Goal: Communication & Community: Answer question/provide support

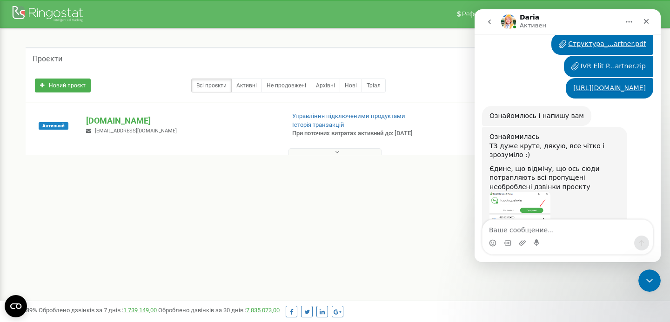
scroll to position [1184, 0]
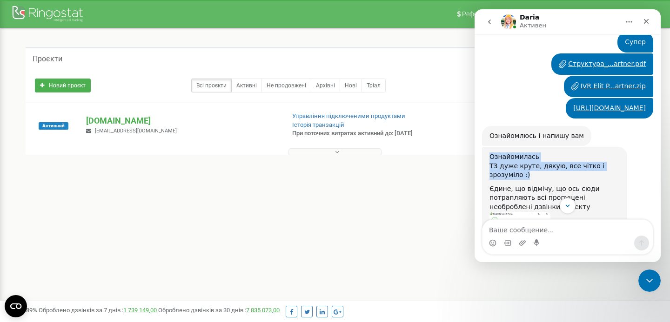
drag, startPoint x: 487, startPoint y: 107, endPoint x: 554, endPoint y: 131, distance: 71.5
click at [554, 147] on div "Ознайомилась ТЗ дуже круте, дякую, все чітко і зрозуміло :) Єдине, що відмічу, …" at bounding box center [554, 281] width 145 height 268
copy div "Ознайомилась ТЗ дуже круте, дякую, все чітко і зрозуміло :)"
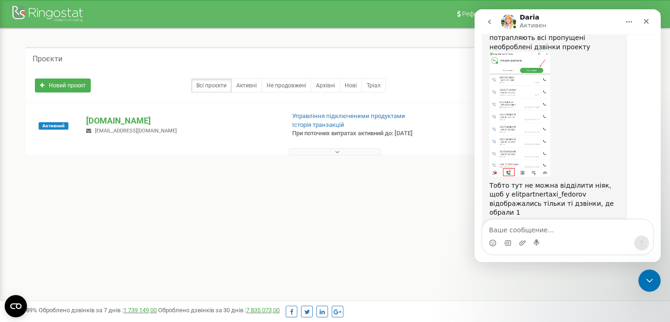
drag, startPoint x: 576, startPoint y: 193, endPoint x: 485, endPoint y: 173, distance: 93.3
click at [485, 173] on div "Ознайомилась ТЗ дуже круте, дякую, все чітко і зрозуміло :) Єдине, що відмічу, …" at bounding box center [554, 121] width 145 height 268
copy div "Загалом постараємось сьогодні до кінця дня зробити Напишу вам по готовності"
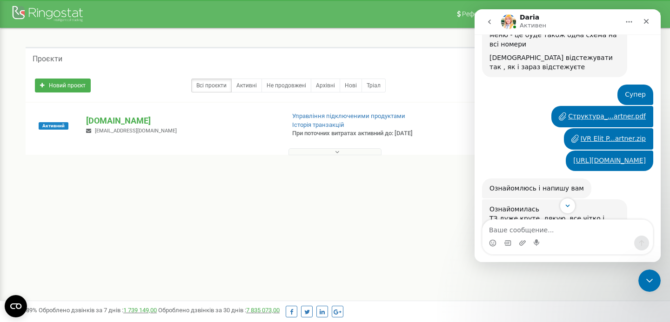
scroll to position [1107, 0]
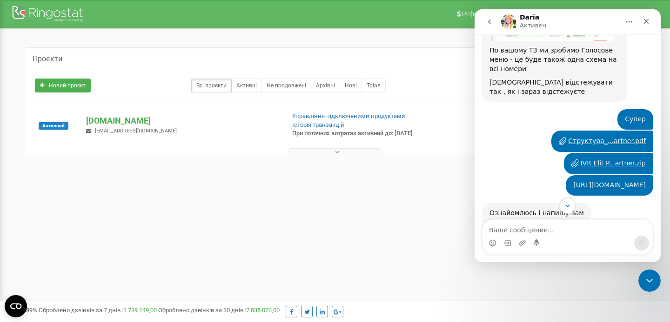
click at [604, 136] on div "Структура_...artner.pdf" at bounding box center [607, 141] width 78 height 10
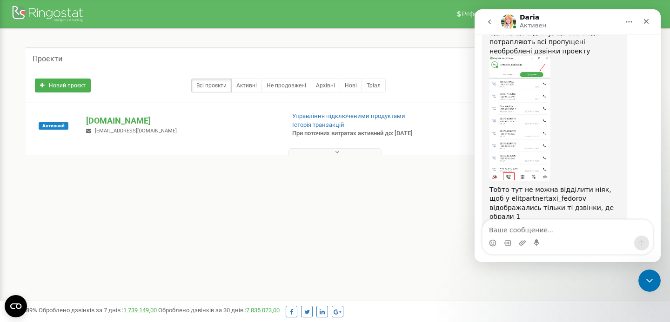
scroll to position [1344, 0]
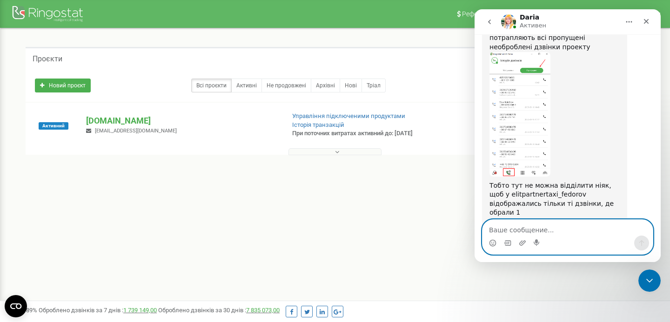
click at [568, 235] on textarea "Ваше сообщение..." at bounding box center [567, 228] width 170 height 16
type textarea "C"
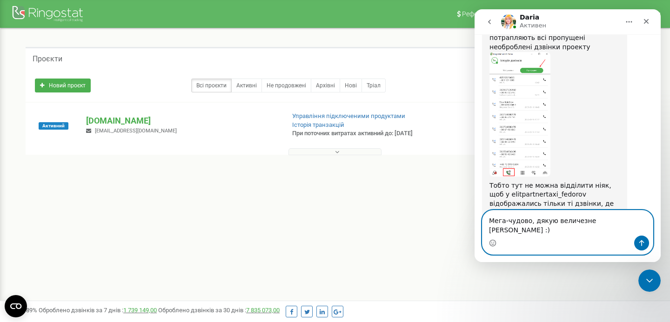
type textarea "Мега-чудово, дякую величезне [PERSON_NAME] :)"
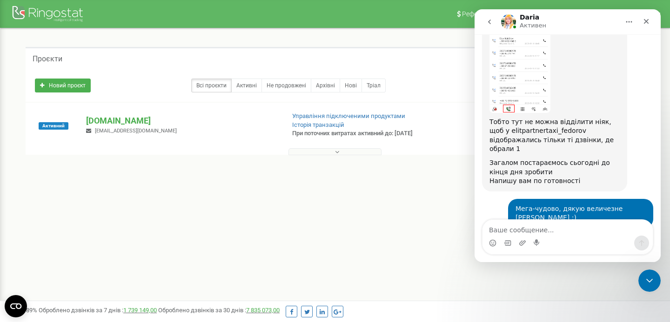
scroll to position [1441, 0]
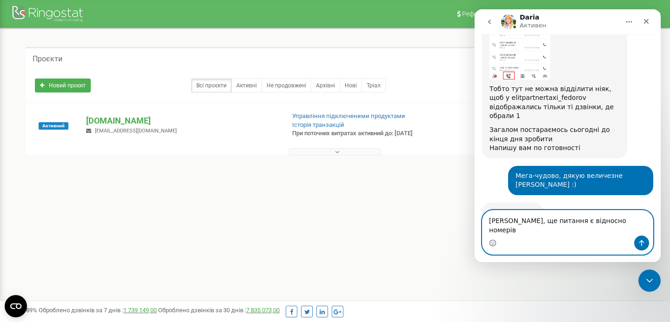
type textarea "[PERSON_NAME], ще питання є відносно номерів"
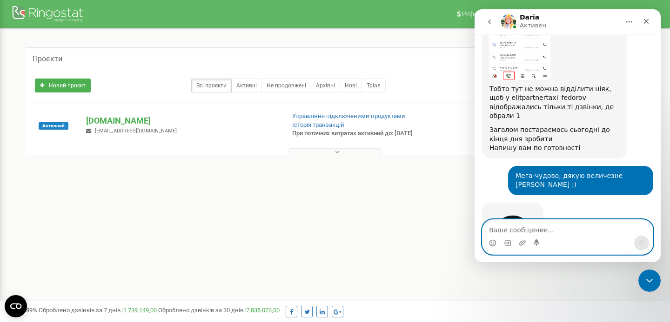
scroll to position [1469, 0]
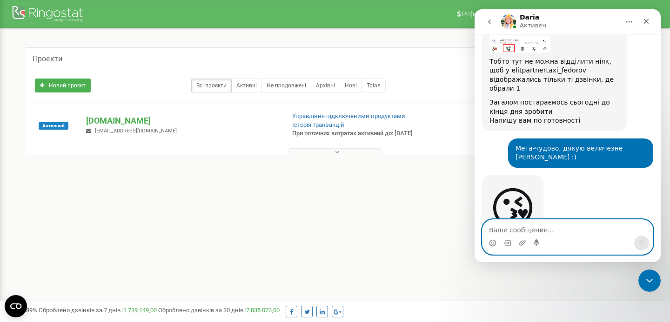
paste textarea "Если же время 9:00 - 17:00 CEST, тогда проигрываем файл floty reply PL.mp3 посл…"
type textarea "Если же время 9:00 - 17:00 CEST, тогда проигрываем файл floty reply PL.mp3 посл…"
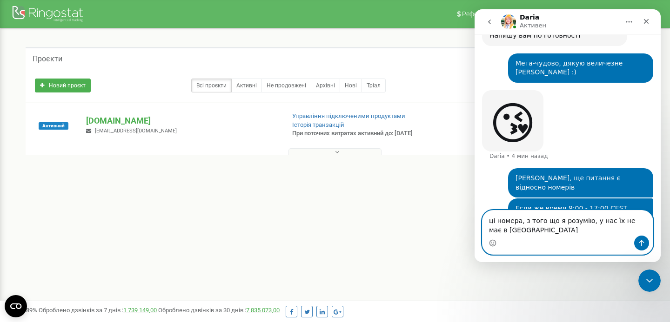
scroll to position [1563, 0]
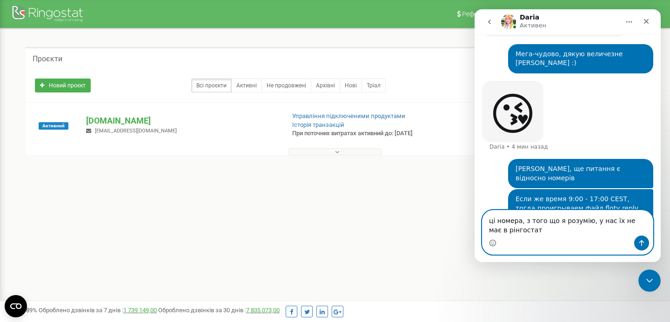
type textarea "ці номера, з того що я розумію, у нас їх не має в рінгостаті"
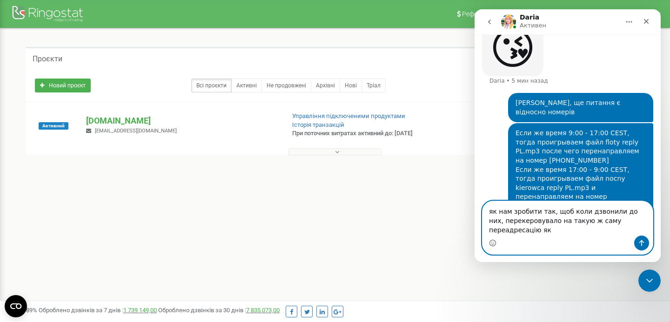
scroll to position [1638, 0]
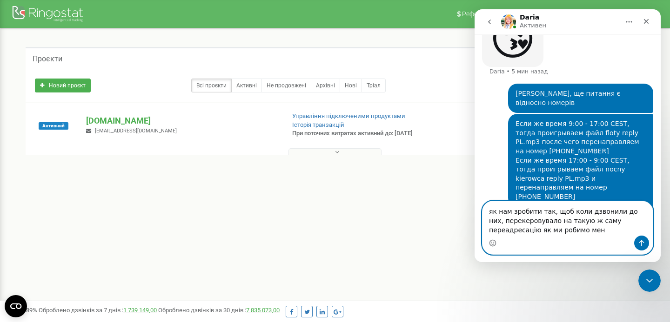
type textarea "як нам зробити так, щоб коли дзвонили до них, перекеровувало на такую ж саму пе…"
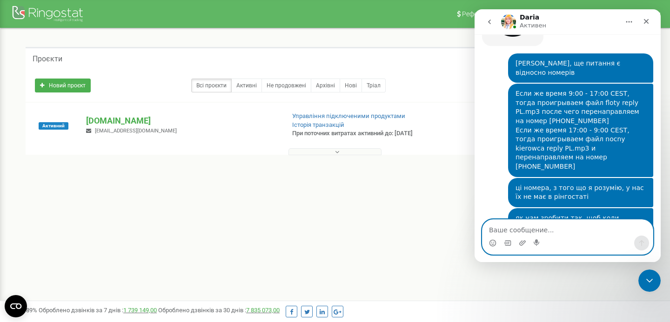
scroll to position [1674, 0]
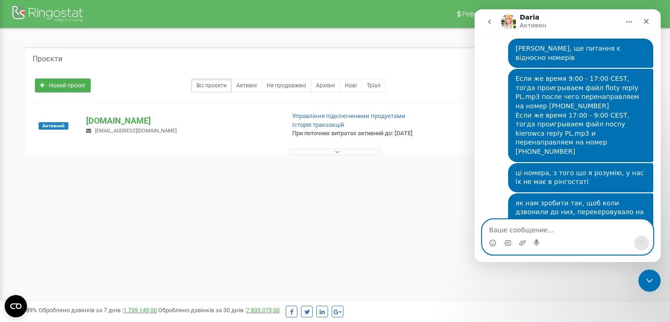
type textarea "д"
type textarea "так"
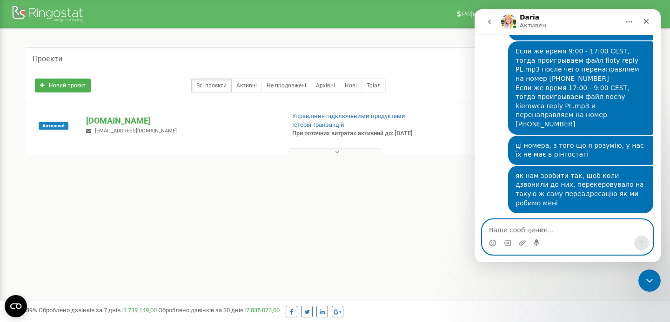
type textarea "і"
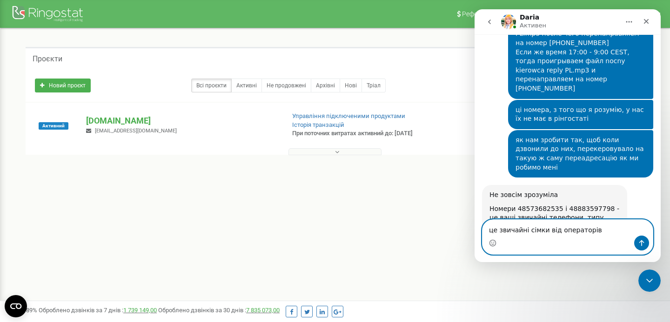
type textarea "це звичайні сімки від операторів польских"
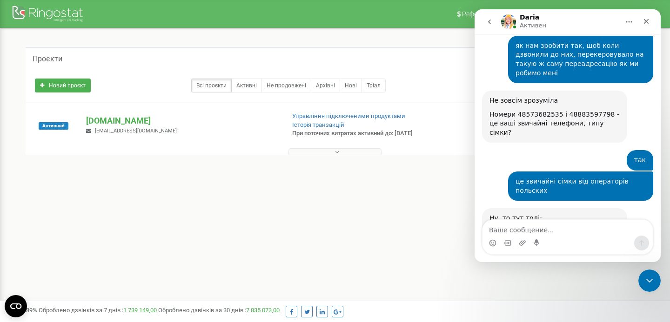
scroll to position [1833, 0]
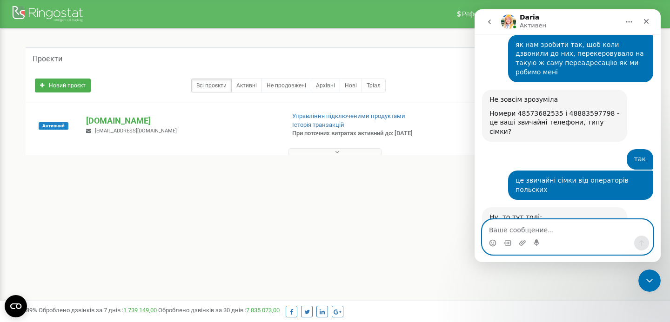
type textarea "j"
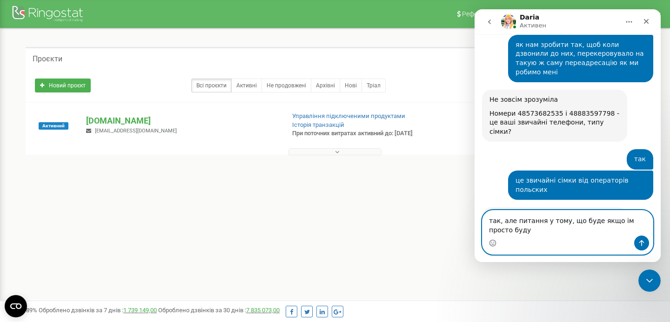
scroll to position [1842, 0]
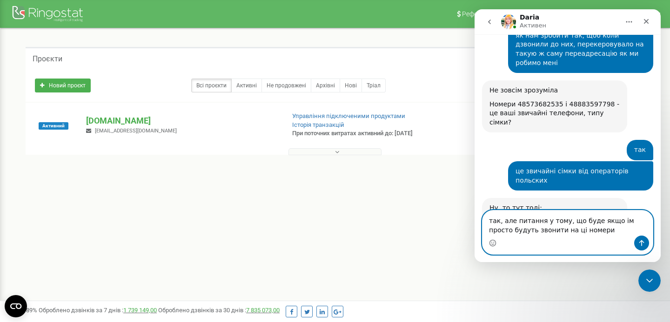
type textarea "так, але питання у тому, що буде якщо ім просто будуть звонити на ці номери)"
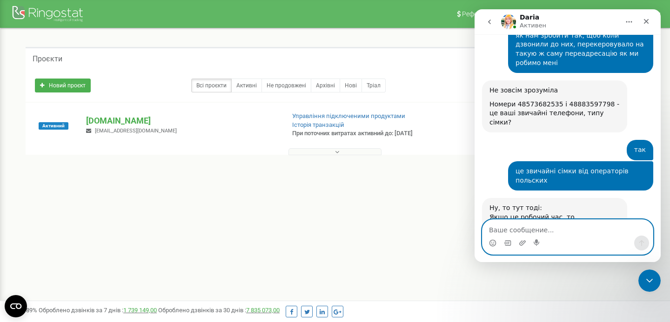
scroll to position [1870, 0]
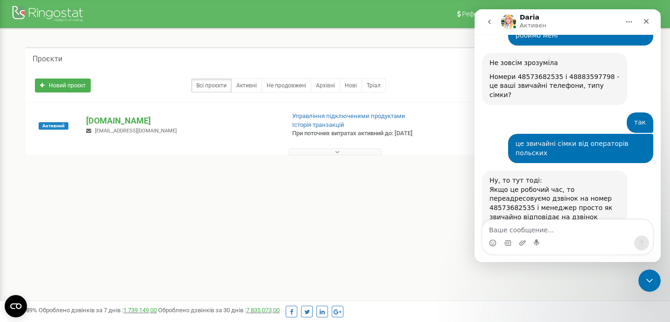
click at [533, 222] on div "Якщо неробочий час, то переадресовуємо дзвінок на номер 48883597798 і менеджер …" at bounding box center [554, 240] width 130 height 36
click at [525, 228] on textarea "Ваше сообщение..." at bounding box center [567, 228] width 170 height 16
type textarea "б"
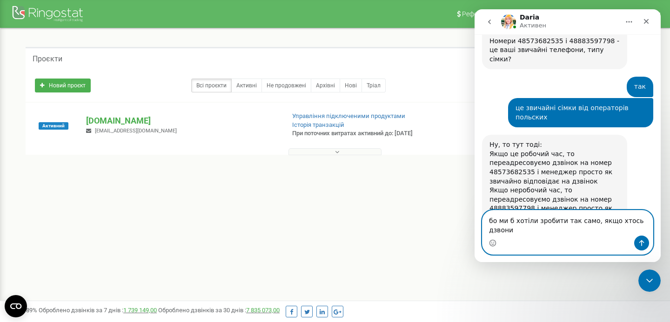
scroll to position [1915, 0]
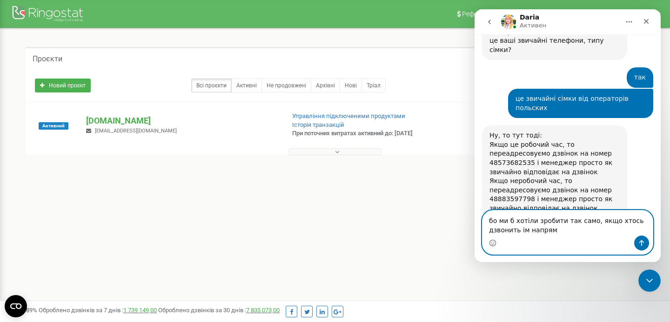
type textarea "бо ми б хотіли зробити так само, якщо хтось дзвонить ім напряму"
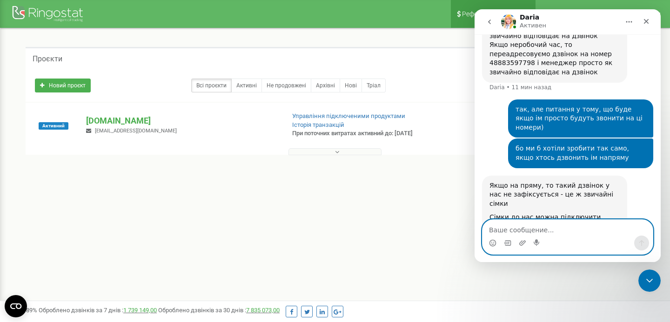
scroll to position [2060, 0]
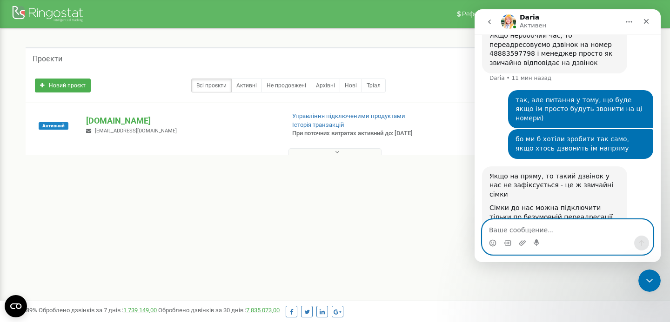
type textarea "j"
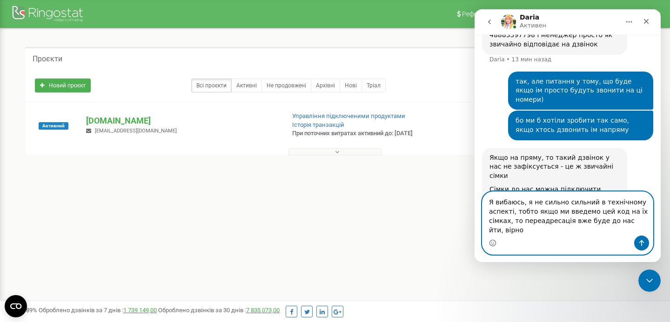
scroll to position [2088, 0]
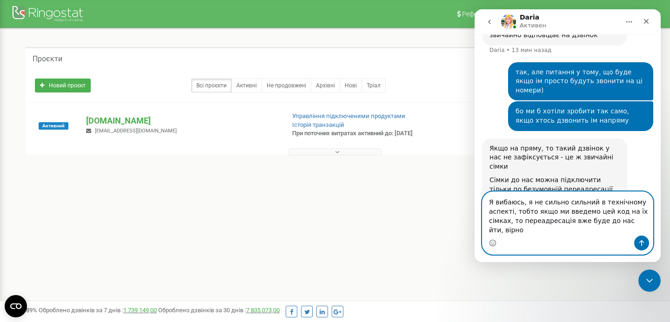
type textarea "Я вибаюсь, я не сильно сильний в технічному аспекті, тобто якщо ми введемо цей …"
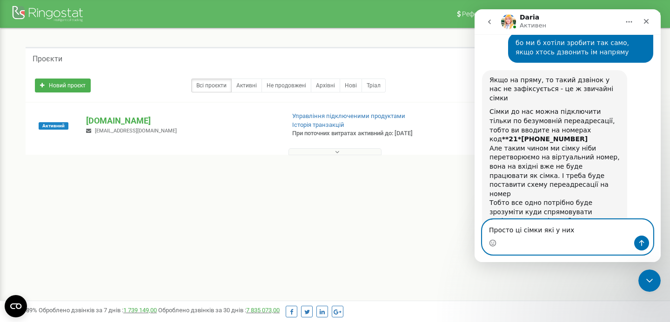
scroll to position [2160, 0]
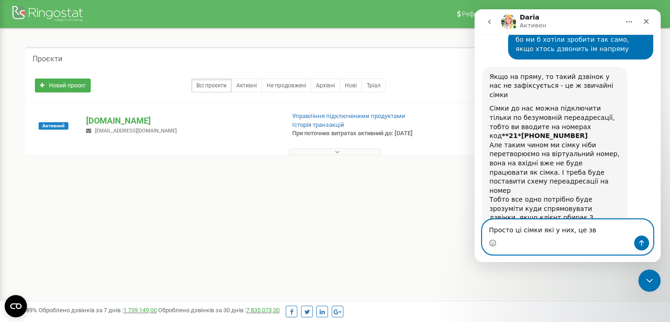
type textarea "Просто ці сімки які у них, це зви"
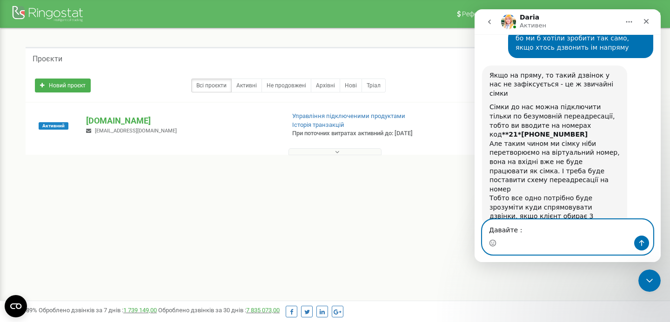
type textarea "Давайте :)"
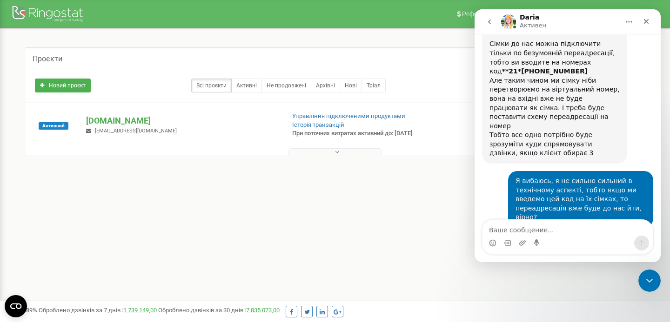
scroll to position [2217, 0]
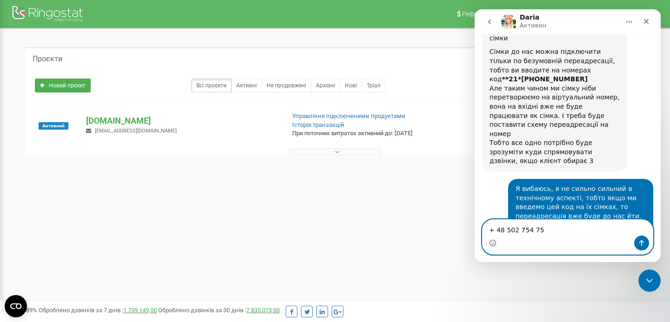
type textarea "+ 48 502 754 755"
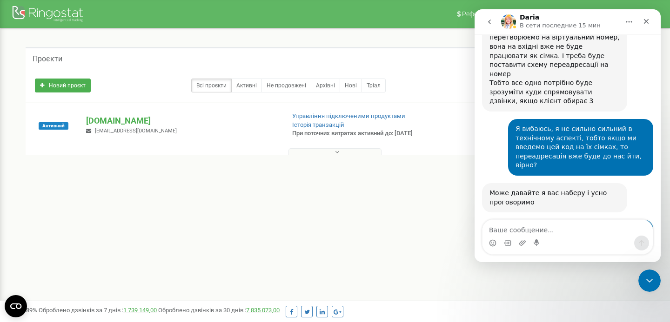
scroll to position [2280, 0]
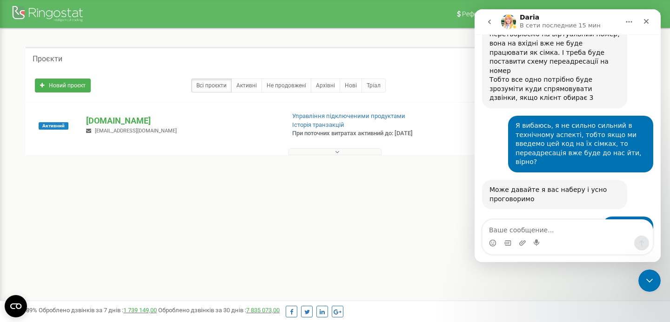
click at [521, 267] on div "Daria • Только что" at bounding box center [516, 270] width 54 height 6
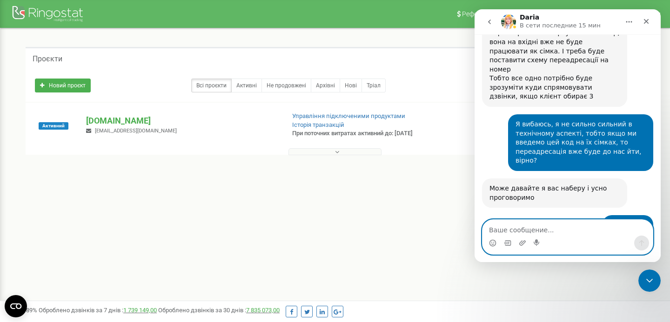
click at [523, 230] on textarea "Ваше сообщение..." at bounding box center [567, 228] width 170 height 16
paste textarea ""manager.floty.elitpartner@gmail.com" <manager.floty.elitpartner@gmail.com>"
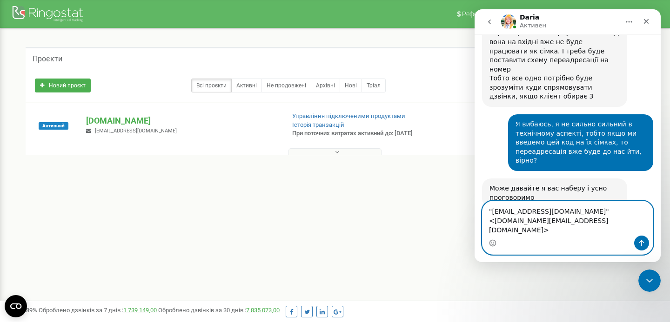
scroll to position [2291, 0]
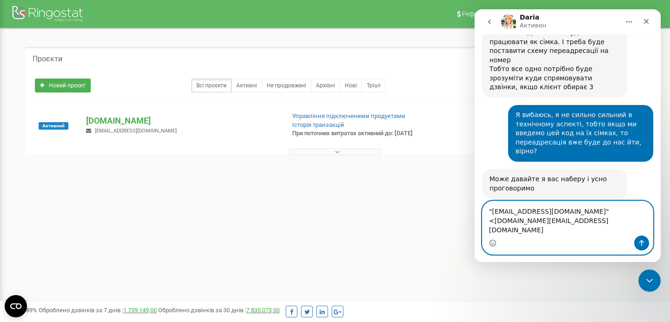
drag, startPoint x: 494, startPoint y: 230, endPoint x: 489, endPoint y: 214, distance: 17.3
click at [489, 214] on textarea ""manager.floty.elitpartner@gmail.com" <manager.floty.elitpartner@gmail.com" at bounding box center [567, 218] width 170 height 34
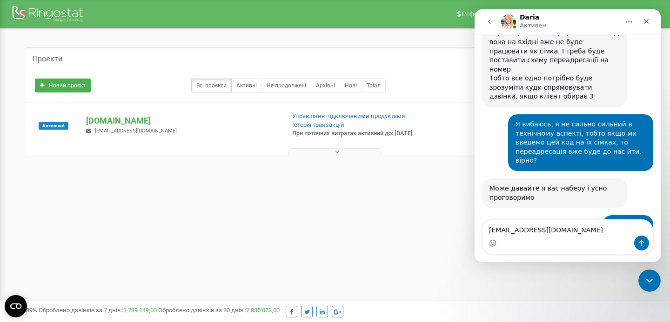
click at [616, 237] on div "Мессенджер Intercom" at bounding box center [567, 243] width 170 height 15
click at [613, 232] on textarea "[EMAIL_ADDRESS][DOMAIN_NAME]" at bounding box center [567, 228] width 170 height 16
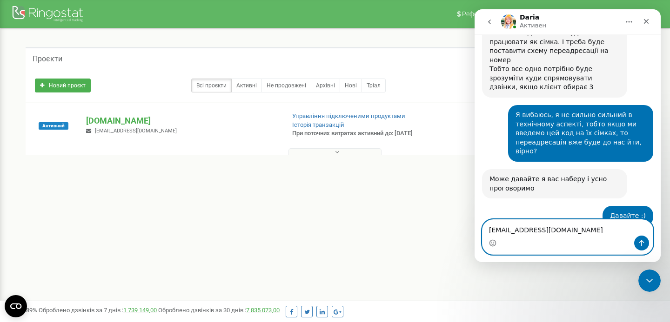
paste textarea "[PHONE_NUMBER]"
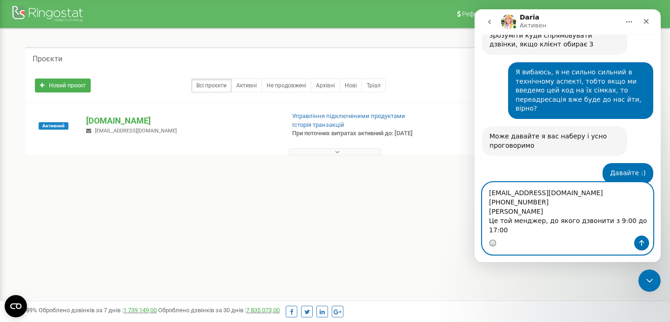
scroll to position [2337, 0]
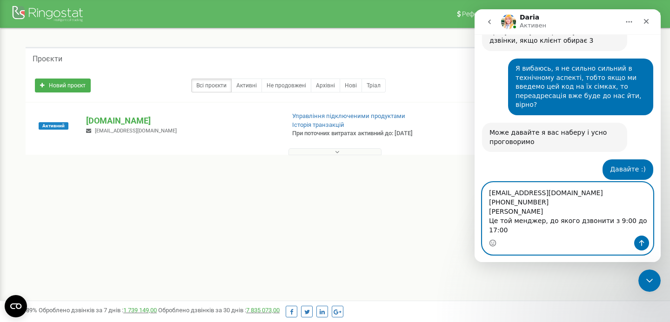
paste textarea "[EMAIL_ADDRESS][DOMAIN_NAME]"
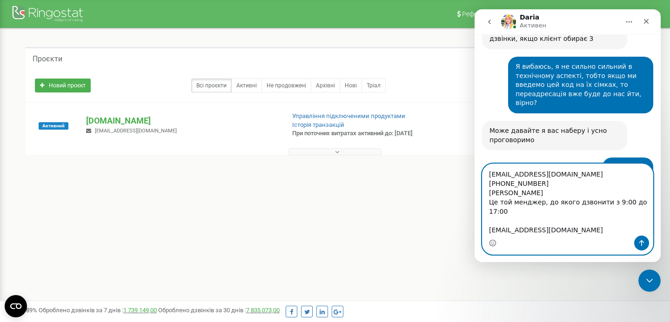
scroll to position [15, 0]
click at [511, 218] on textarea "manager.floty.elitpartner@gmail.com +48573682535 Stanislav Siroshtan Це той мен…" at bounding box center [567, 200] width 170 height 72
click at [501, 220] on textarea "manager.floty.elitpartner@gmail.com +48573682535 Stanislav Siroshtan Це той мен…" at bounding box center [567, 200] width 170 height 72
paste textarea "[PERSON_NAME]"
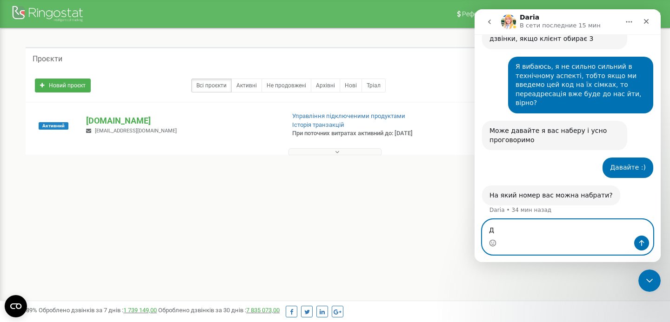
scroll to position [2281, 0]
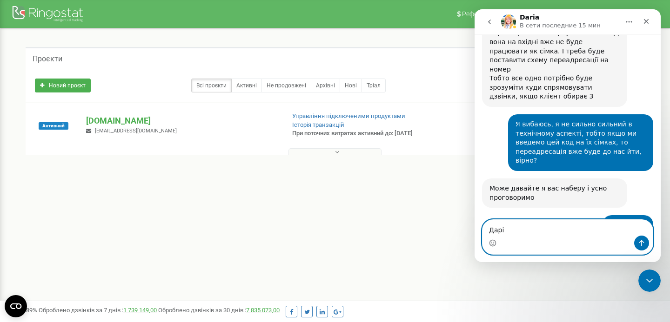
type textarea "Дарія"
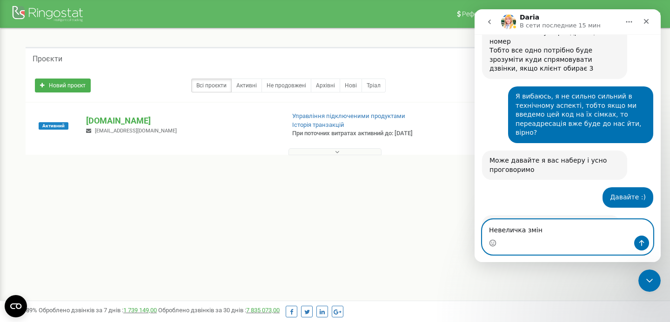
type textarea "Невеличка зміна"
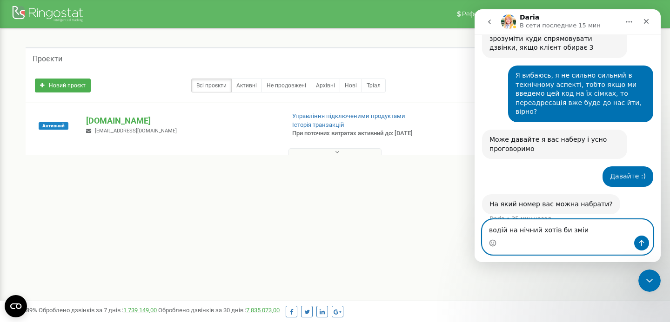
scroll to position [2366, 0]
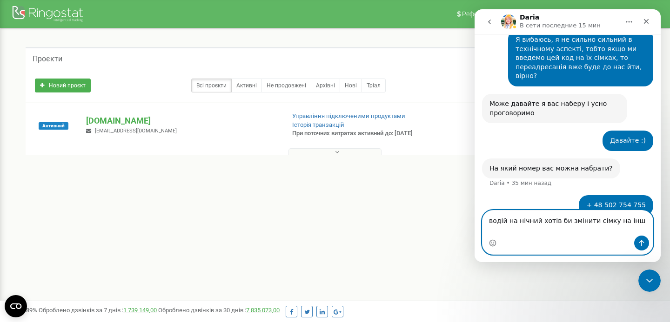
type textarea "водій на нічний хотів би змінити сімку на іншу"
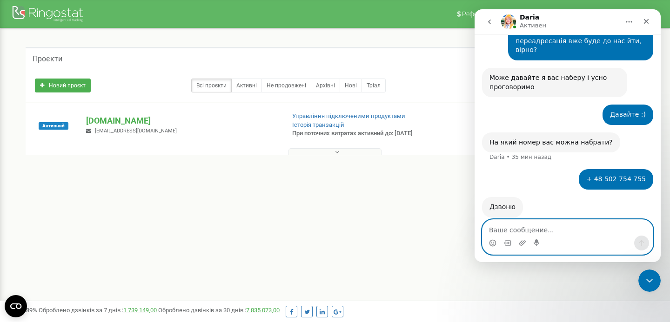
scroll to position [2395, 0]
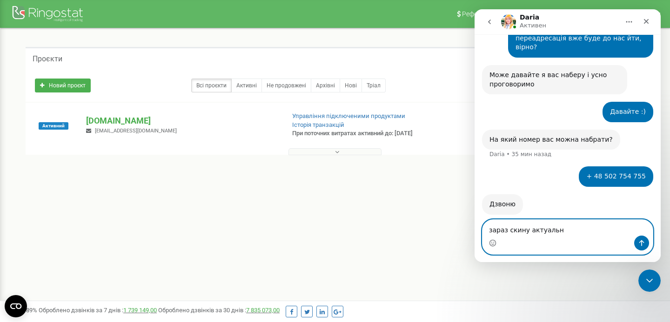
type textarea "зараз скину актуально"
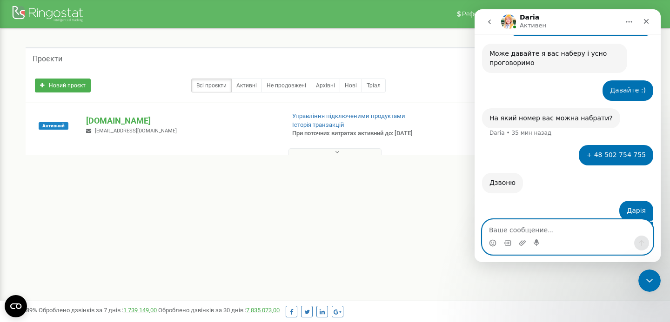
scroll to position [2452, 0]
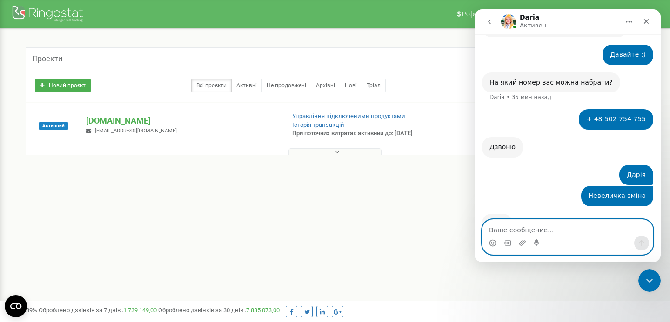
paste textarea "manager.floty.elitpartner@gmail.com +48573682535 Stanislav Siroshtan Це той мен…"
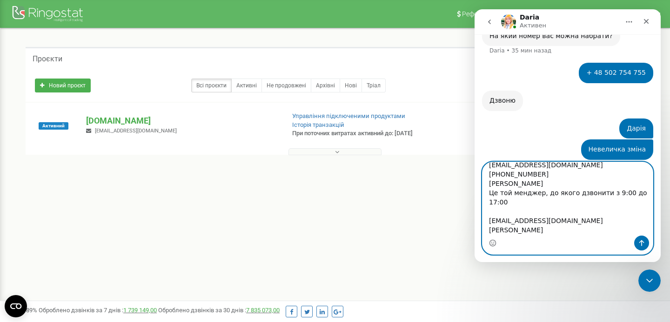
scroll to position [2510, 0]
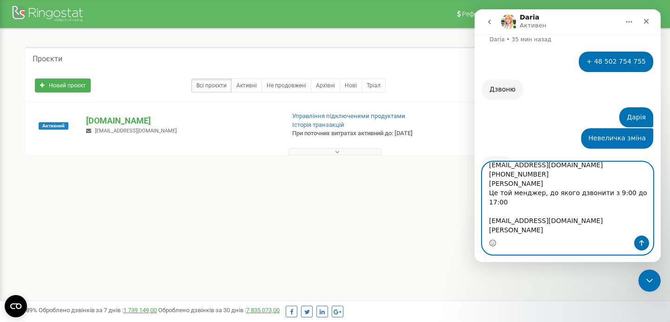
click at [541, 192] on textarea "manager.floty.elitpartner@gmail.com +48573682535 Stanislav Siroshtan Це той мен…" at bounding box center [567, 198] width 170 height 73
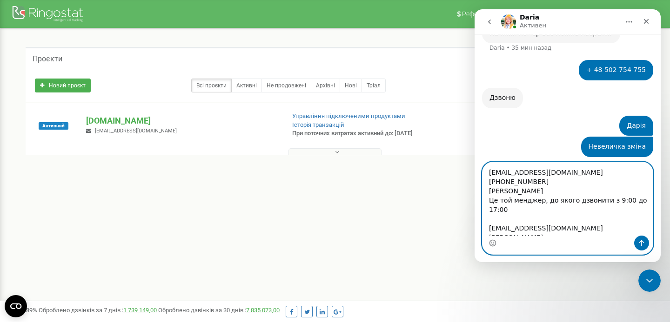
scroll to position [26, 0]
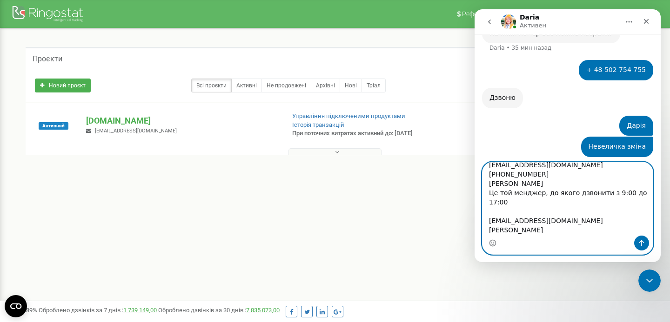
click at [523, 213] on textarea "manager.floty.elitpartner@gmail.com +48573682535 Stanislav Siroshtan Це той мен…" at bounding box center [567, 198] width 170 height 73
click at [515, 223] on textarea "manager.floty.elitpartner@gmail.com +48573682535 Stanislav Siroshtan Це той мен…" at bounding box center [567, 198] width 170 height 73
paste textarea "[PHONE_NUMBER]"
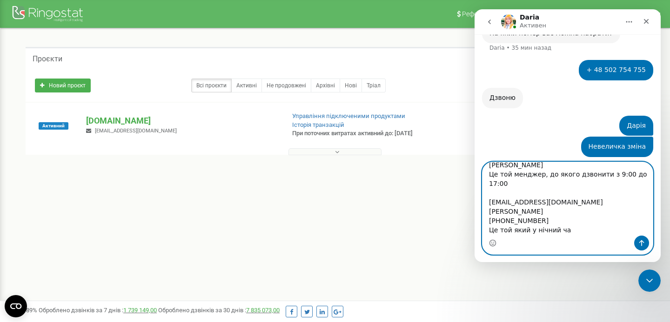
type textarea "manager.floty.elitpartner@gmail.com +48573682535 Stanislav Siroshtan Це той мен…"
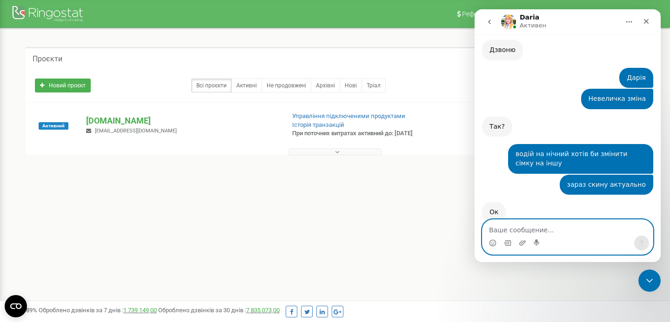
scroll to position [2558, 0]
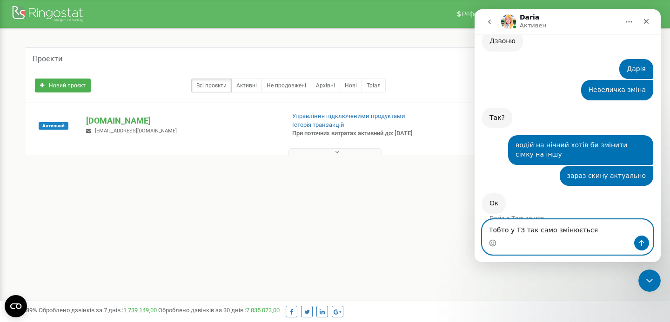
type textarea "Тобто у ТЗ так само змінюється )"
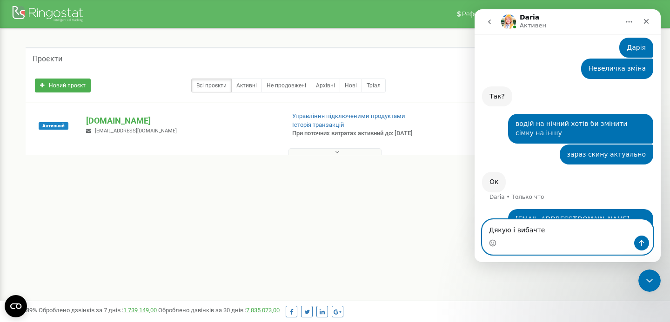
type textarea "Дякую і вибачте!"
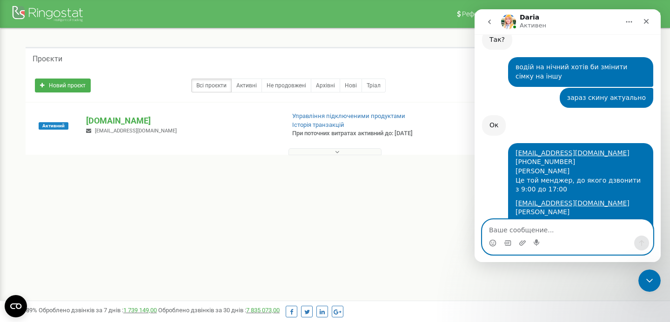
scroll to position [2646, 0]
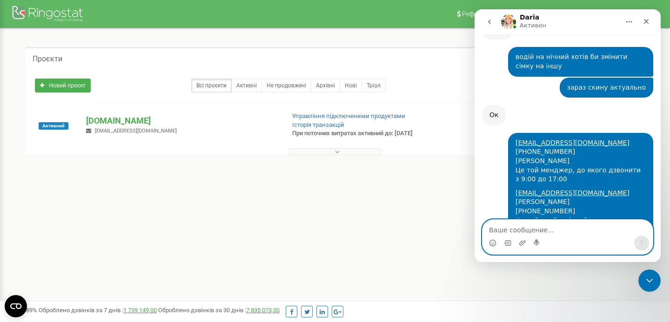
type textarea "і"
type textarea "це"
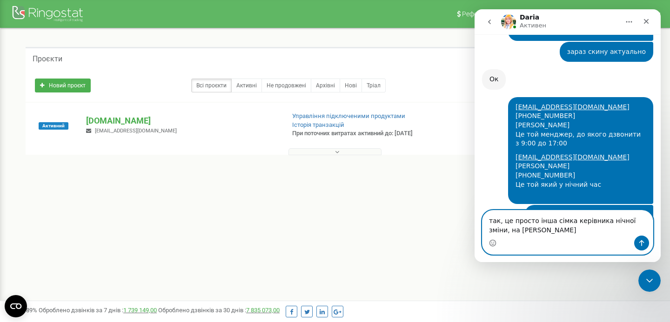
scroll to position [2691, 0]
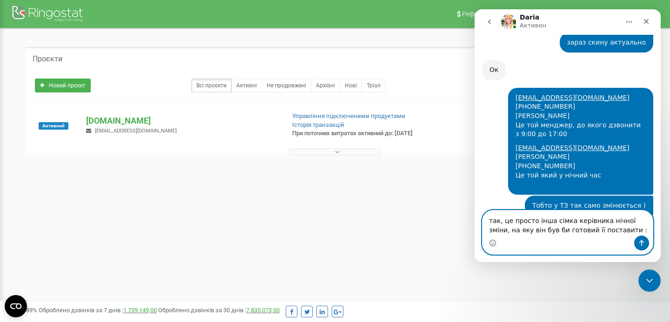
type textarea "так, це просто інша сімка керівника нічної зміни, на яку він був би готовий її …"
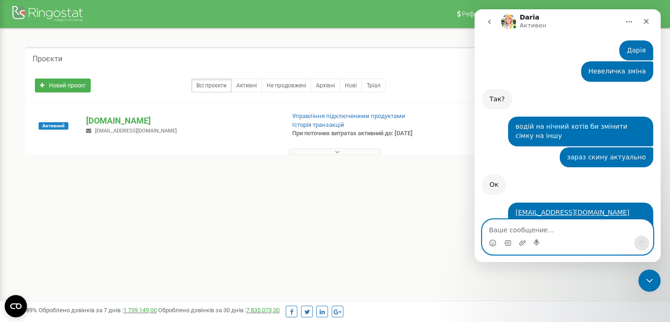
scroll to position [2728, 0]
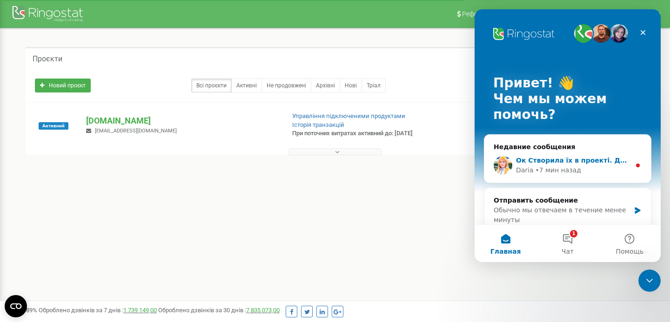
click at [540, 170] on div "• 7 мин назад" at bounding box center [558, 171] width 46 height 10
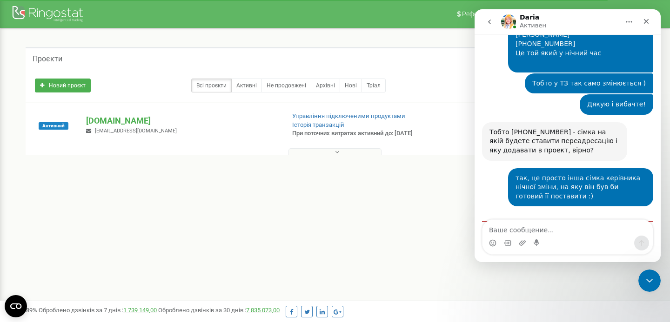
scroll to position [2804, 0]
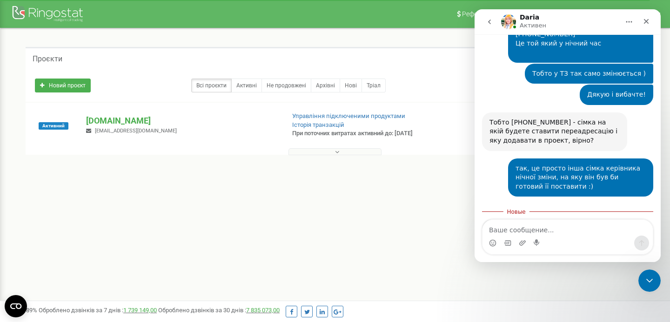
drag, startPoint x: 554, startPoint y: 158, endPoint x: 484, endPoint y: 139, distance: 72.2
click at [484, 220] on div "Ок Створила їх в проекті. Доступи в додатки на телефоні: Stanislav Siroshtan el…" at bounding box center [554, 273] width 145 height 107
copy div "Stanislav Siroshtan elitpartnertaxi_siroshtan aMd"4p7At&b~JW9k"
drag, startPoint x: 549, startPoint y: 190, endPoint x: 490, endPoint y: 171, distance: 61.9
click at [490, 225] on div "Ок Створила їх в проекті. Доступи в додатки на телефоні: Stanislav Siroshtan el…" at bounding box center [554, 273] width 130 height 96
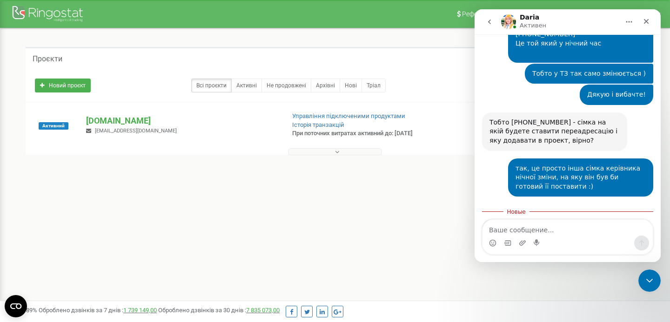
copy div "Yan Volianskyi elitpartnertaxi_volianskyi A6"tk;&gFvT3A&rK"
click at [503, 235] on textarea "Ваше сообщение..." at bounding box center [567, 228] width 170 height 16
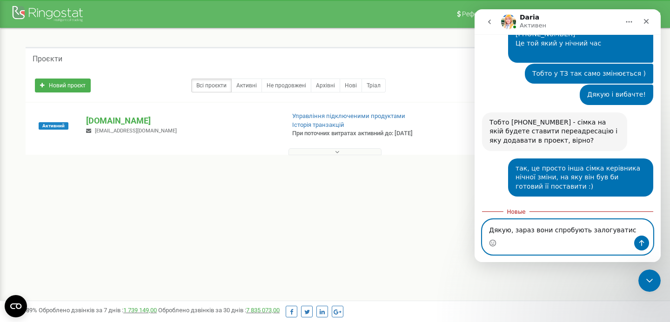
type textarea "Дякую, зараз вони спробують залогуватись"
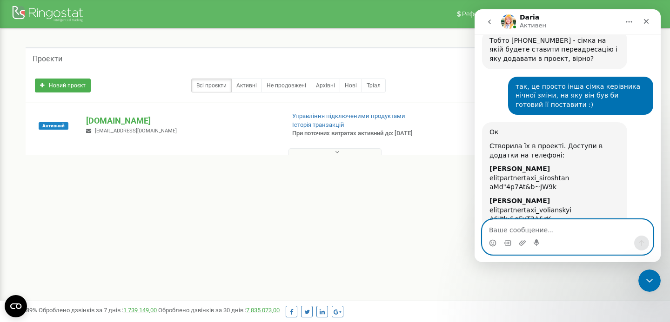
scroll to position [2894, 0]
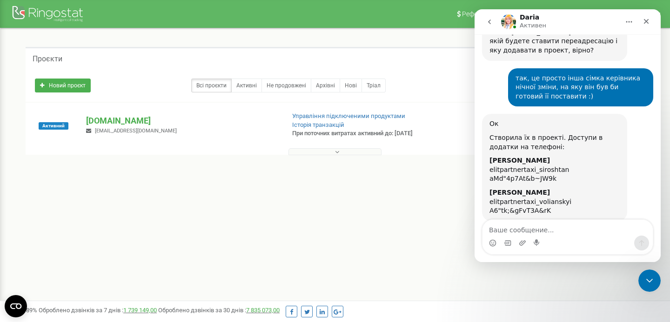
drag, startPoint x: 561, startPoint y: 123, endPoint x: 496, endPoint y: 102, distance: 67.8
click at [496, 229] on div "Дякую, зараз вони спробують залогуватись Микола • 2 мин назад" at bounding box center [567, 247] width 171 height 37
click at [359, 154] on button at bounding box center [334, 151] width 93 height 7
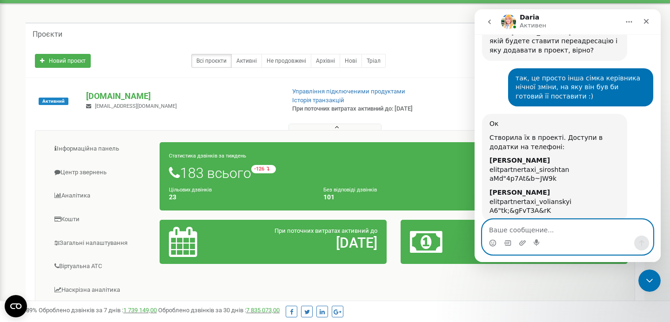
click at [572, 227] on textarea "Ваше сообщение..." at bounding box center [567, 228] width 170 height 16
type textarea "E"
type textarea "Увійшли"
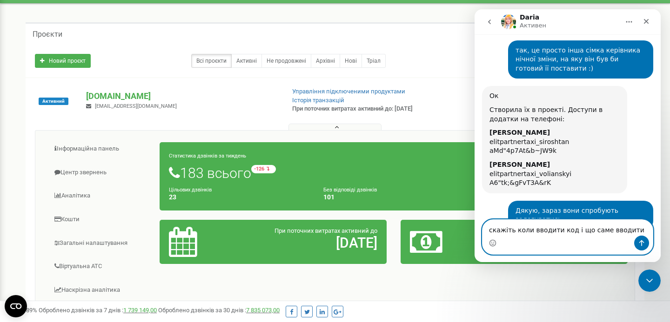
type textarea "скажіть коли вводити код і що саме вводити)"
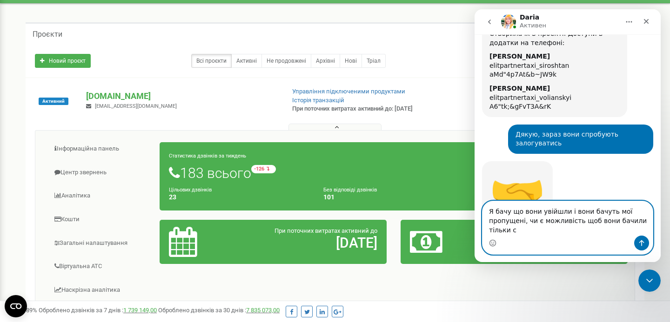
scroll to position [2999, 0]
type textarea "Я бачу що вони увійшли і вони бачуть мої пропущені, чи є можливість щоб вони ба…"
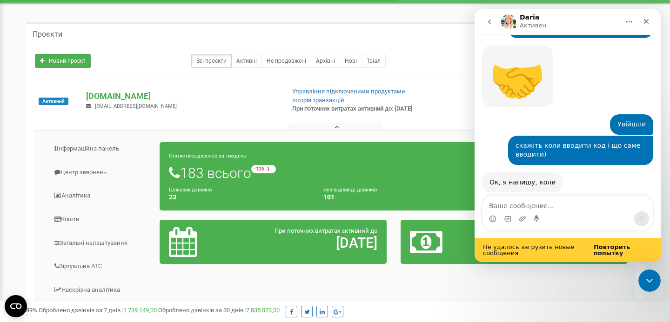
scroll to position [3114, 0]
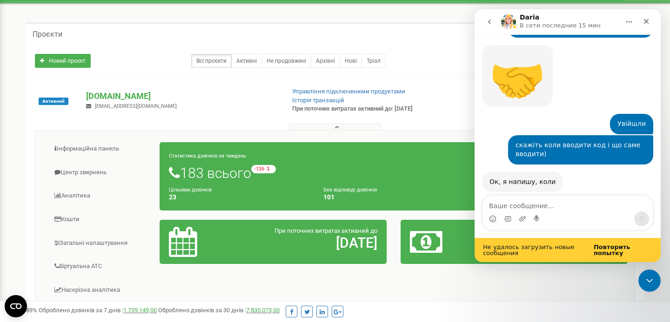
click at [611, 247] on b "Повторить попытку" at bounding box center [612, 250] width 37 height 13
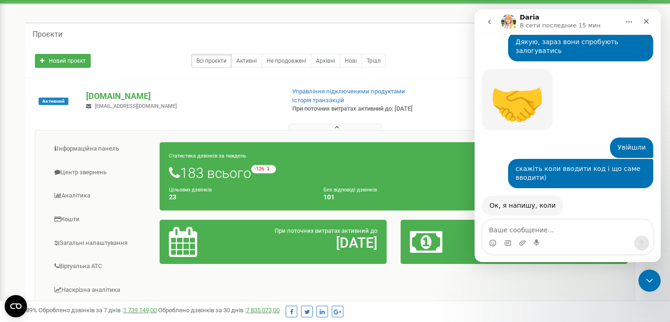
scroll to position [3090, 0]
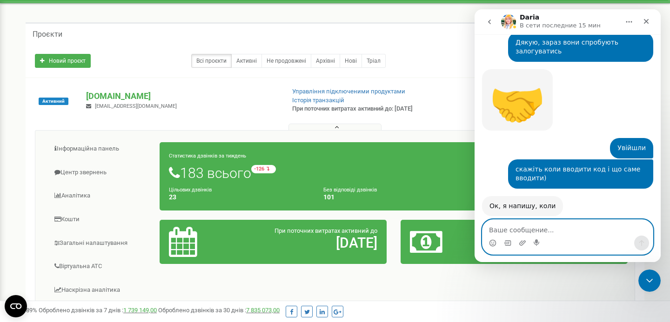
click at [549, 224] on textarea "Ваше сообщение..." at bounding box center [567, 228] width 170 height 16
click at [543, 234] on textarea "Ваше сообщение..." at bounding box center [567, 228] width 170 height 16
type textarea "Ок, без проблем"
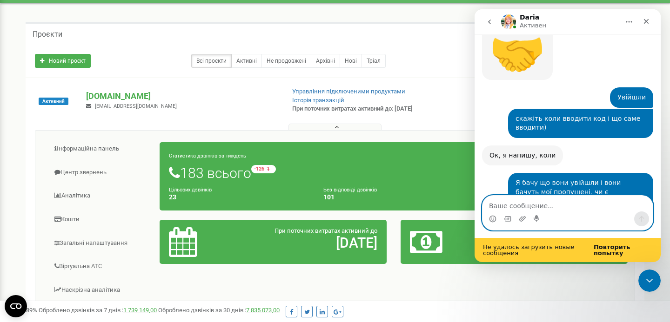
scroll to position [3142, 0]
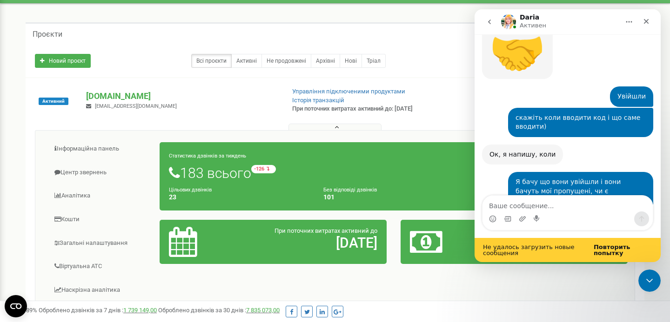
click at [603, 253] on b "Повторить попытку" at bounding box center [612, 250] width 37 height 13
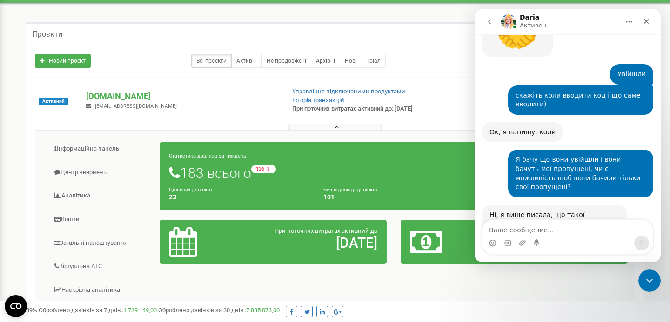
scroll to position [3164, 0]
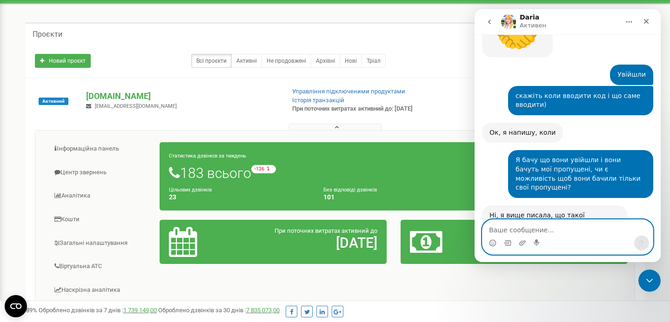
click at [561, 229] on textarea "Ваше сообщение..." at bounding box center [567, 228] width 170 height 16
type textarea "окей ) давайте на мій"
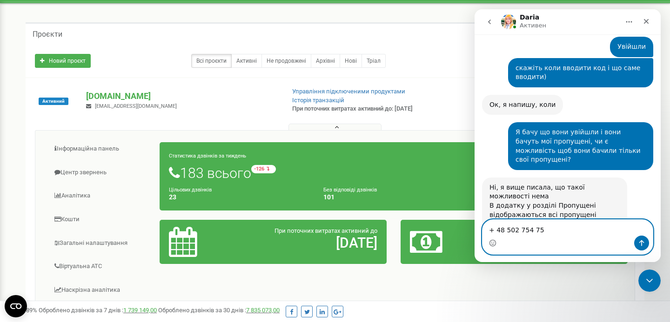
type textarea "+ 48 502 754 755"
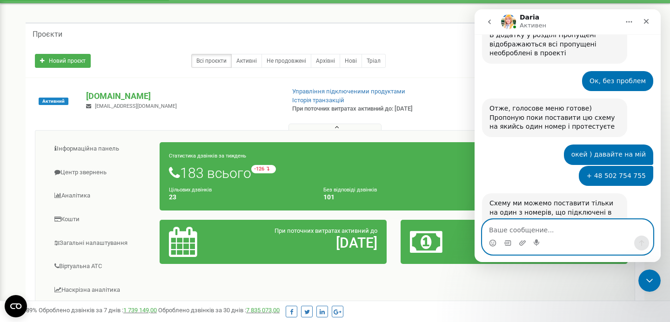
scroll to position [3338, 0]
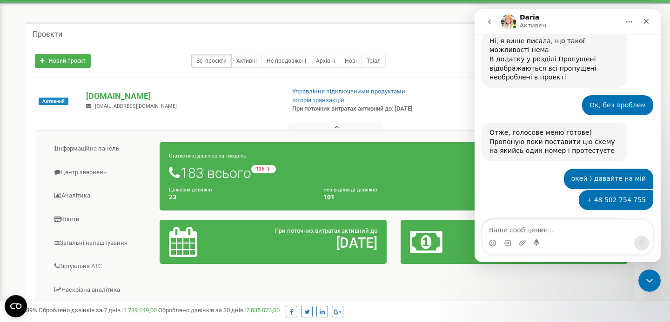
click at [545, 255] on img "Daria говорит…" at bounding box center [551, 281] width 125 height 52
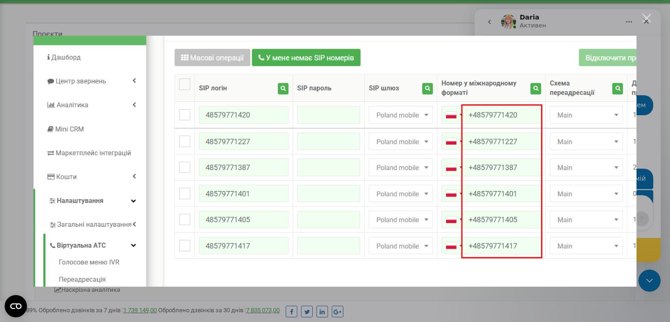
scroll to position [3362, 0]
click at [550, 147] on img "Закрыть" at bounding box center [334, 160] width 603 height 251
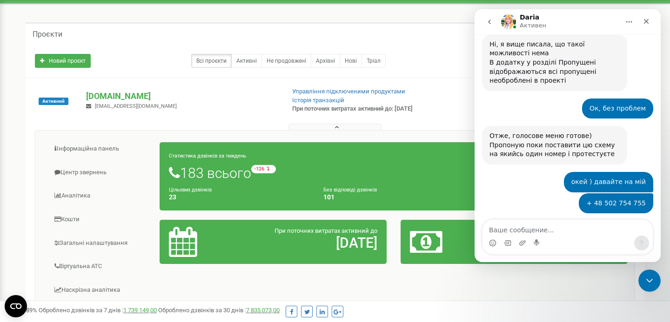
scroll to position [3338, 0]
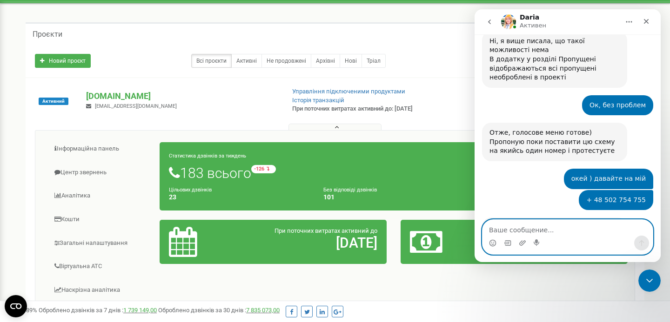
click at [532, 223] on textarea "Ваше сообщение..." at bounding box center [567, 228] width 170 height 16
type textarea "і"
type textarea "я не сильно зрозумів"
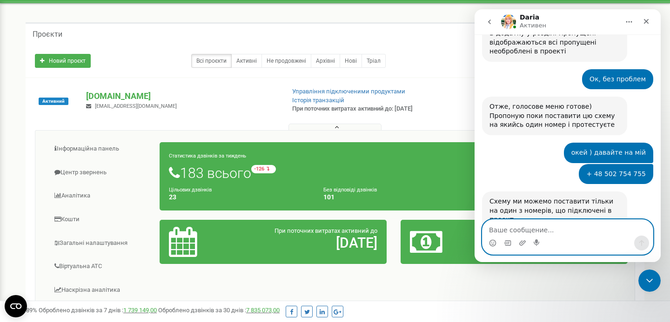
scroll to position [3366, 0]
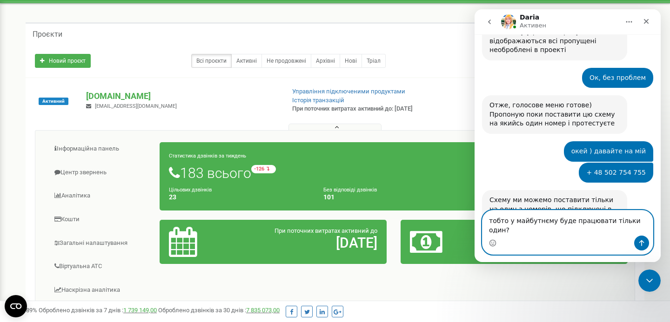
type textarea "тобто у майбутнєму буде працювати тільки один?("
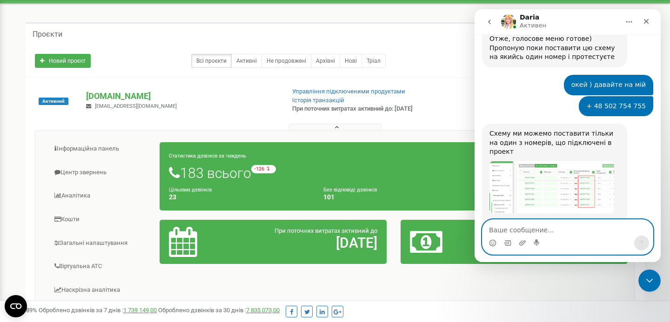
scroll to position [3479, 0]
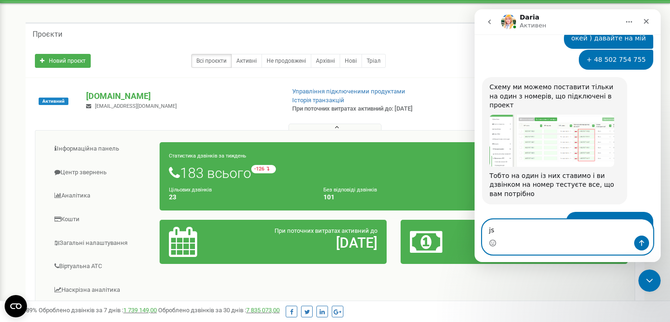
type textarea "j"
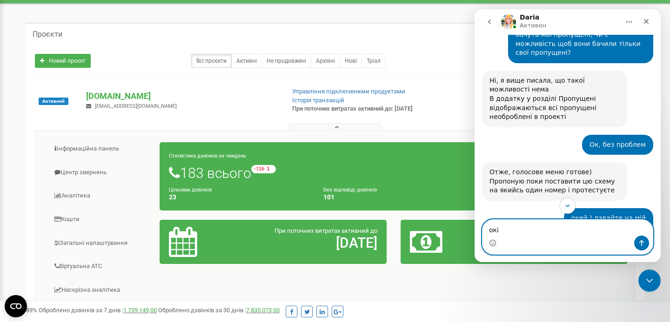
type textarea "окі"
click at [583, 295] on img "Daria говорит…" at bounding box center [551, 321] width 125 height 52
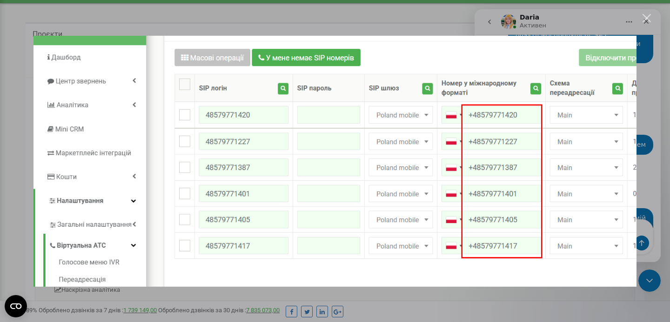
click at [656, 167] on div "Мессенджер Intercom" at bounding box center [335, 161] width 670 height 322
click at [643, 220] on div "Мессенджер Intercom" at bounding box center [335, 161] width 670 height 322
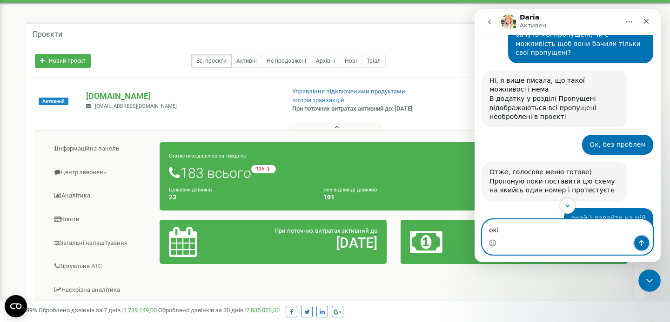
click at [643, 237] on button "Отправить сообщение…" at bounding box center [641, 243] width 15 height 15
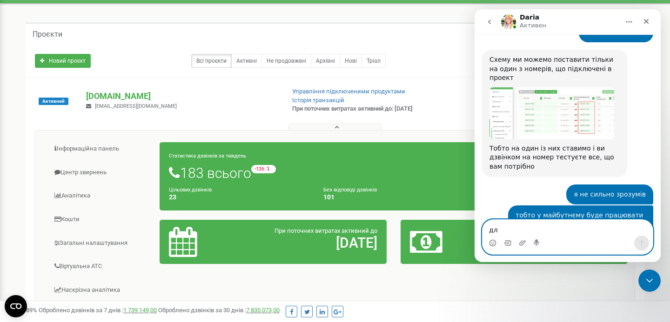
scroll to position [3506, 0]
type textarea "давайте 405"
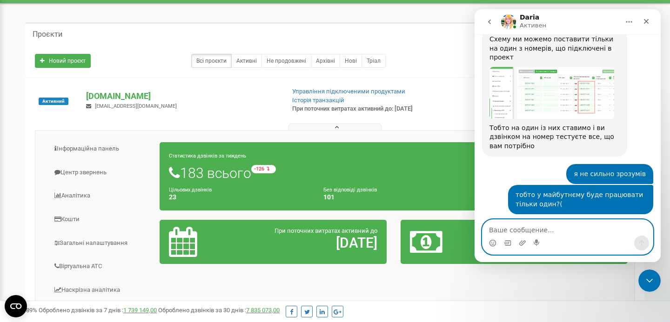
scroll to position [3527, 0]
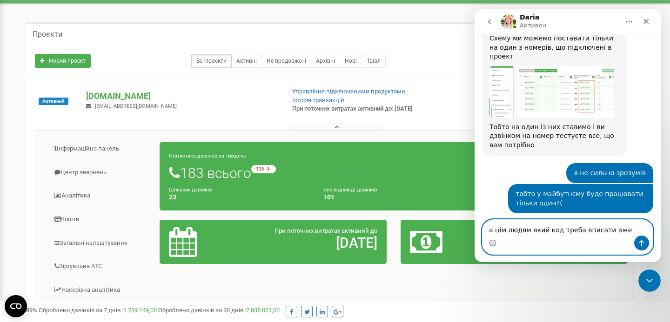
type textarea "а цім людям який код треба вписати вже?"
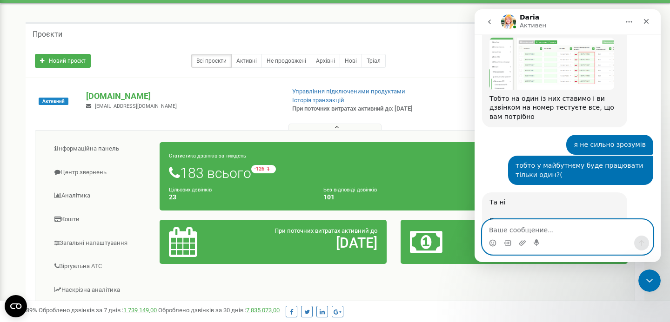
scroll to position [3558, 0]
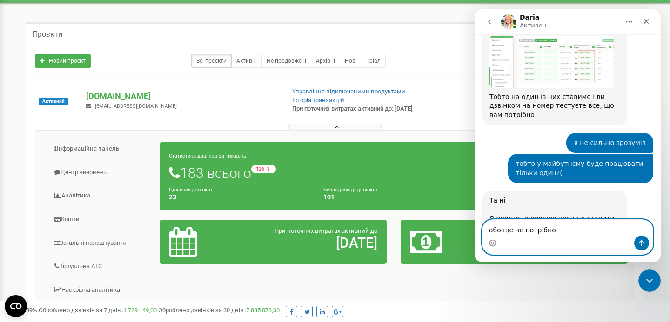
type textarea "або ще не потрібно?"
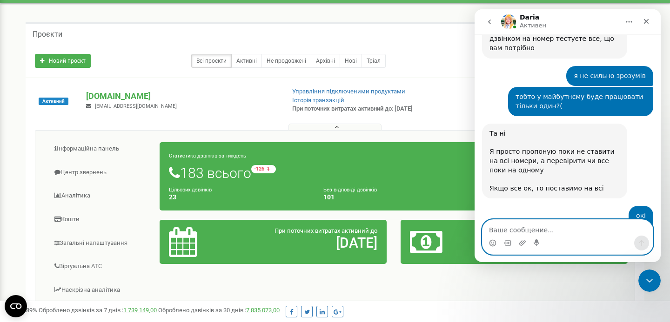
scroll to position [3660, 0]
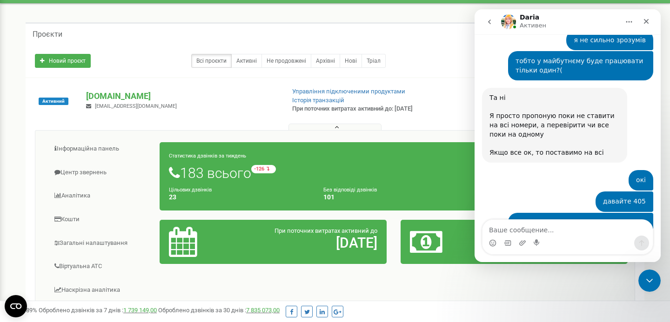
click at [528, 295] on b "**21*[PHONE_NUMBER]" at bounding box center [545, 298] width 86 height 7
copy div "Треба на обох номерах ввести код **21*+48739109331#"
click at [567, 276] on div "Так, можна вже Треба на обох номерах ввести код **21*+48739109331#" at bounding box center [554, 289] width 130 height 27
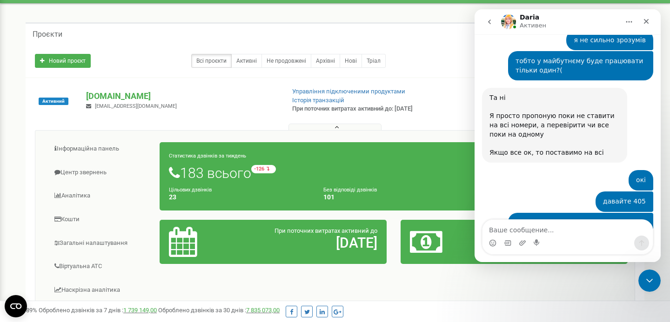
drag, startPoint x: 560, startPoint y: 154, endPoint x: 484, endPoint y: 153, distance: 76.3
click at [484, 271] on div "Так, можна вже Треба на обох номерах ввести код **21*+48739109331# Daria • Толь…" at bounding box center [554, 290] width 145 height 39
copy b "**21*[PHONE_NUMBER]"
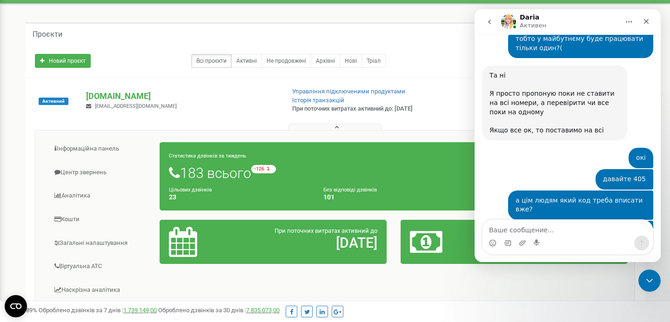
copy b "**21*[PHONE_NUMBER]"
drag, startPoint x: 564, startPoint y: 162, endPoint x: 522, endPoint y: 161, distance: 42.3
click at [522, 303] on div "На номер 48579771405 поставила нову схему Можете дзвонити на нього і обирати по…" at bounding box center [554, 321] width 130 height 36
copy div "48579771405"
click at [556, 229] on textarea "Ваше сообщение..." at bounding box center [567, 228] width 170 height 16
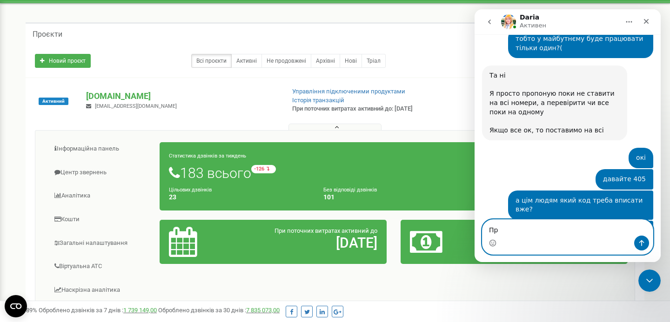
type textarea "П"
type textarea "н"
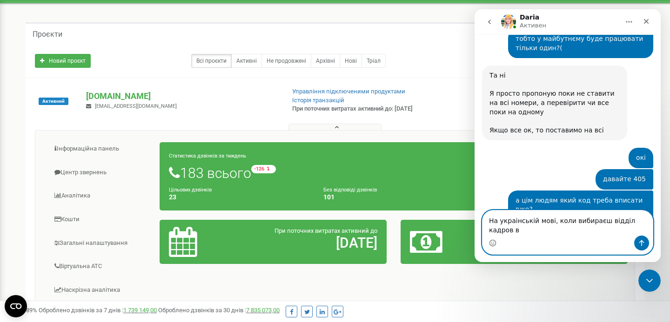
scroll to position [3692, 0]
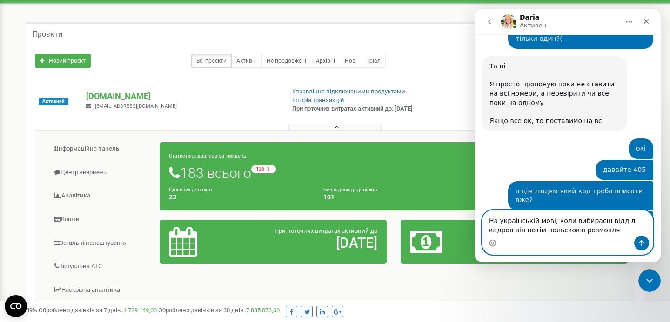
type textarea "На украінській мові, коли вибираєш відділ кадров він потім [DEMOGRAPHIC_DATA] р…"
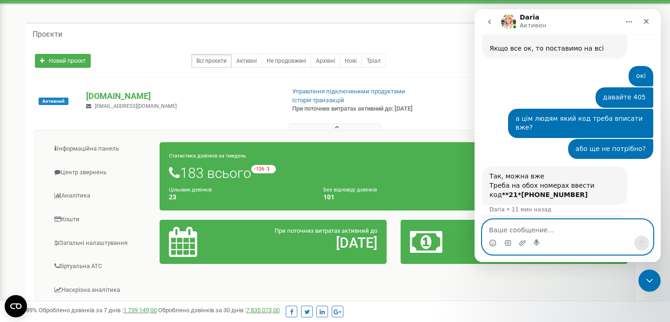
scroll to position [3766, 0]
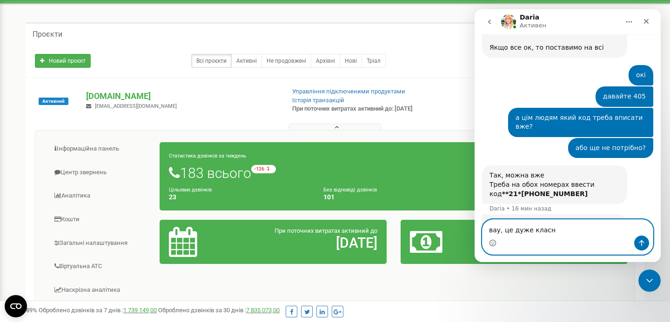
type textarea "вау, це дуже класн."
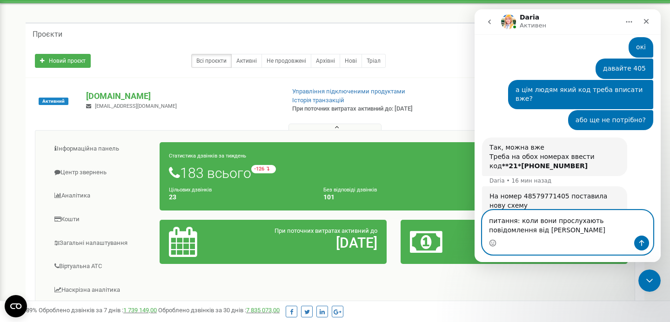
scroll to position [3803, 0]
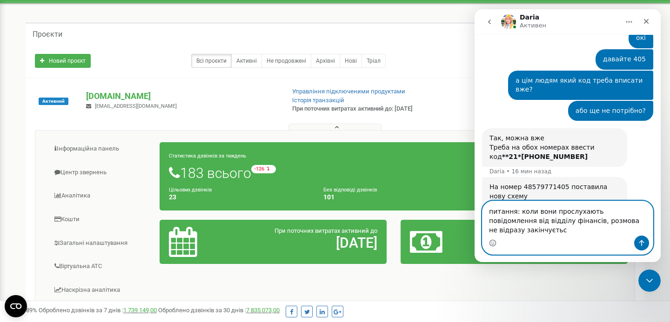
type textarea "питання: коли вони прослухають повідомлення від відділу фінансів, розмова не ві…"
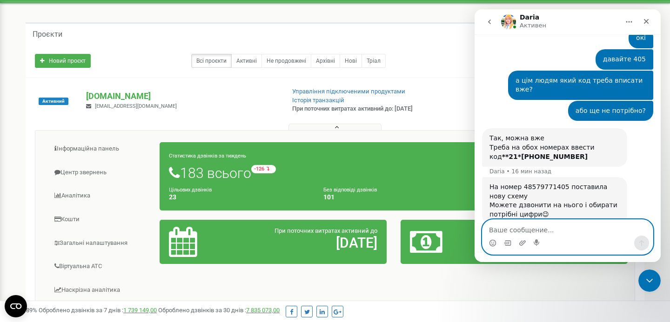
scroll to position [3833, 0]
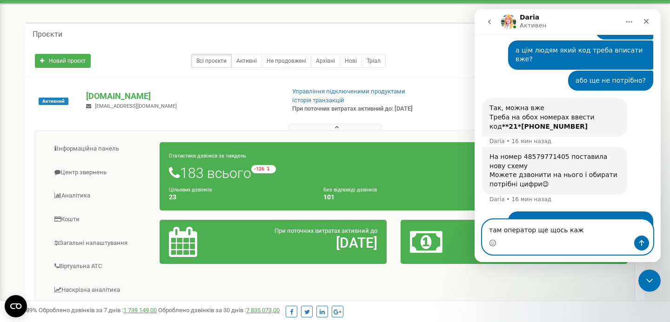
type textarea "там оператор ще щось каже"
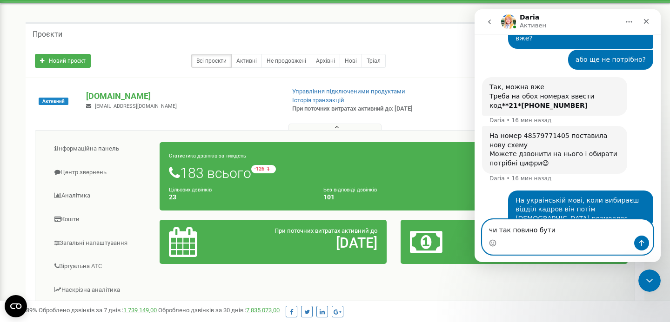
type textarea "чи так повино бути?"
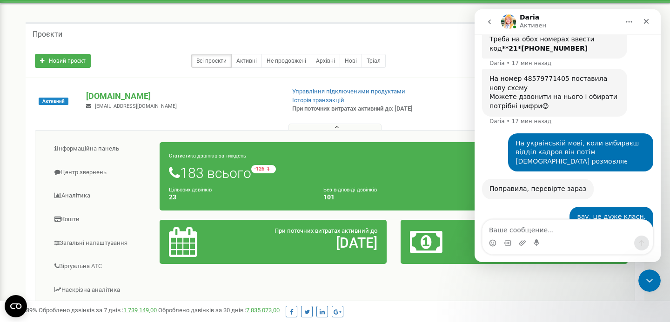
scroll to position [3921, 0]
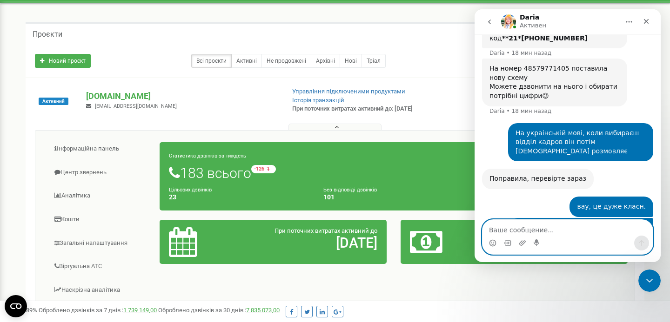
type textarea "а"
type textarea "і"
type textarea "вибра"
type textarea "1-2"
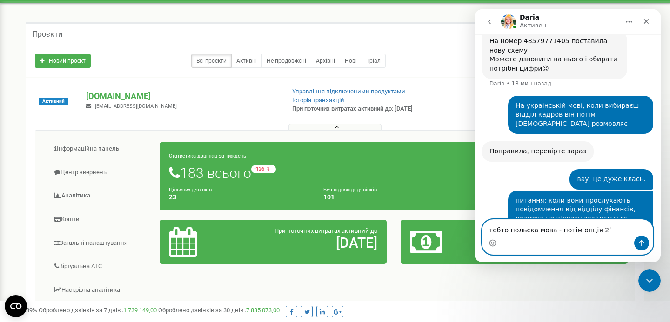
type textarea "тобто польска мова - потім опція 2"
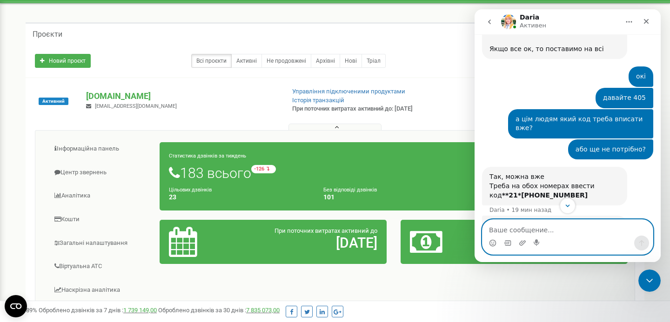
scroll to position [3753, 0]
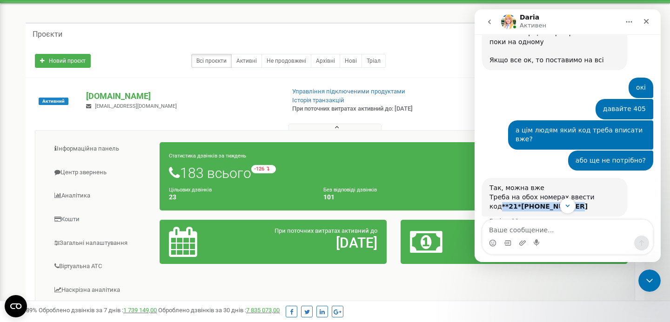
drag, startPoint x: 562, startPoint y: 62, endPoint x: 486, endPoint y: 63, distance: 76.3
click at [486, 178] on div "Так, можна вже Треба на обох номерах ввести код **21*+48739109331# Daria • 19 м…" at bounding box center [554, 197] width 145 height 39
copy b "**21*[PHONE_NUMBER]"
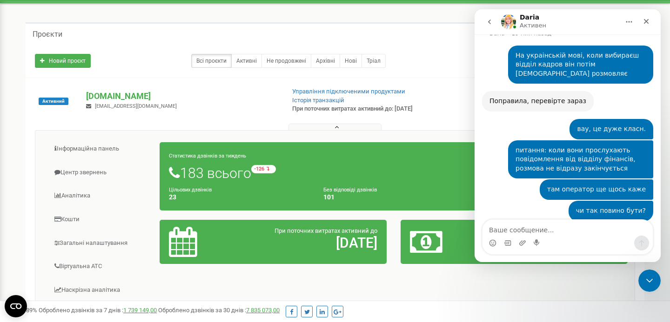
scroll to position [3988, 0]
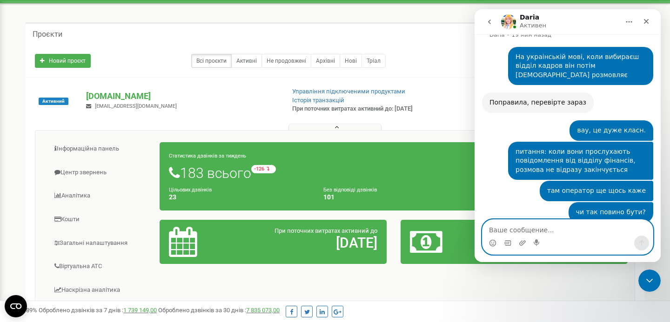
click at [499, 227] on textarea "Ваше сообщение..." at bounding box center [567, 228] width 170 height 16
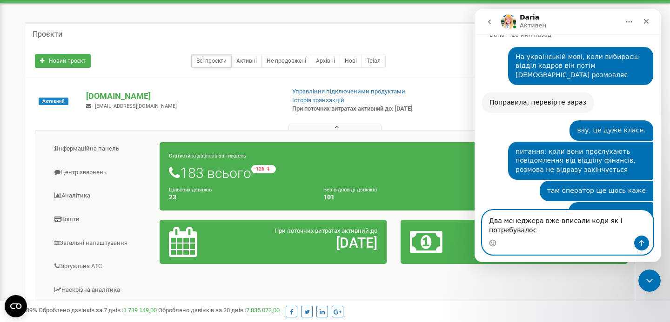
scroll to position [3998, 0]
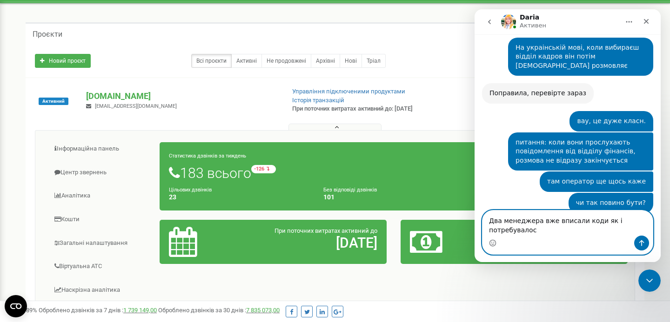
type textarea "Два менеджера вже вписали коди як і потребувалось"
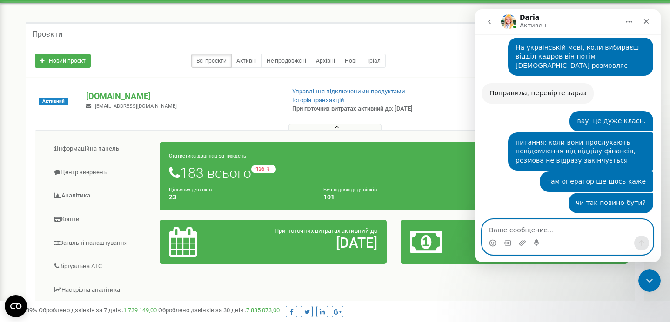
scroll to position [4026, 0]
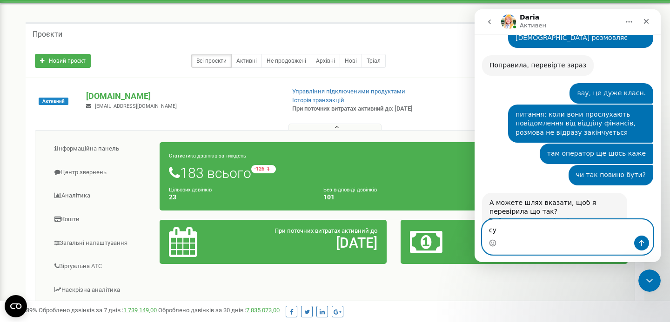
type textarea "с"
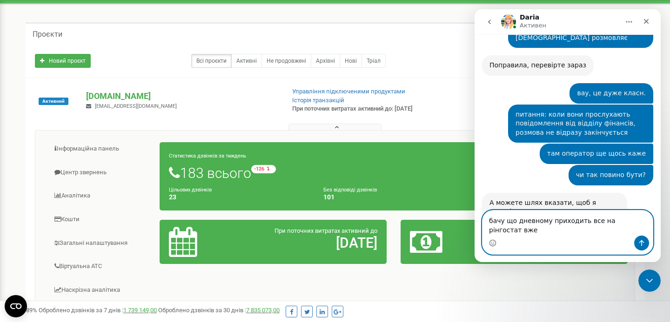
scroll to position [4035, 0]
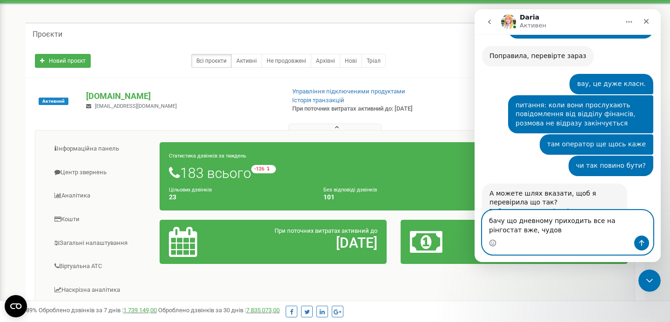
type textarea "бачу що дневному приходить все на рінгостат вже, чудово"
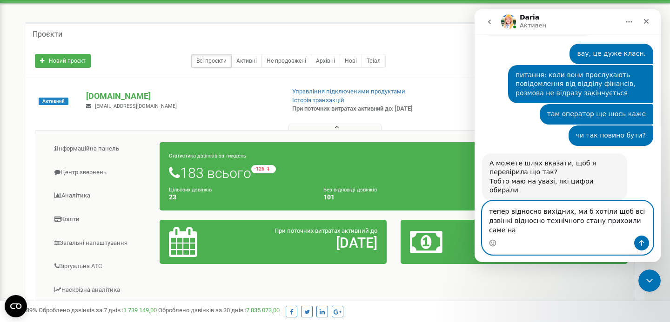
scroll to position [4074, 0]
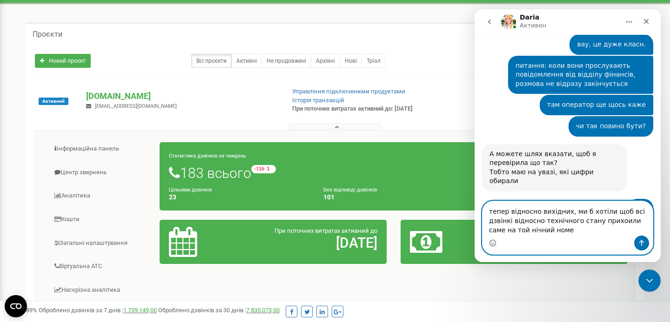
type textarea "тепер відносно вихідних, ми б хотіли щоб всі дзвінкі відносно технічного стану …"
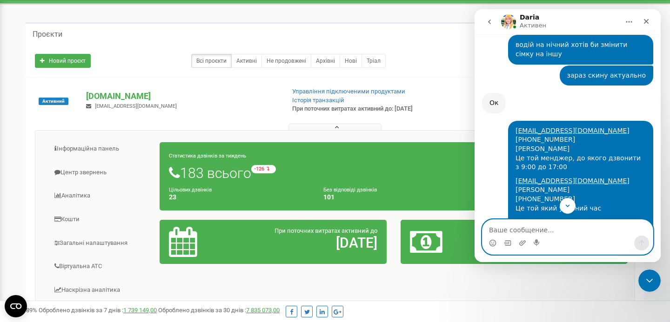
scroll to position [2633, 0]
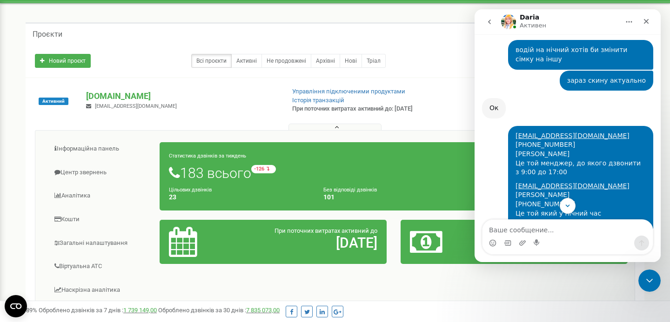
click at [536, 182] on div "sciroccosx@gmail.com Yan Volianskyi +48 575 946 809 Це той який у нічний час ​" at bounding box center [580, 205] width 130 height 46
copy div "[PHONE_NUMBER]"
click at [511, 227] on textarea "Ваше сообщение..." at bounding box center [567, 228] width 170 height 16
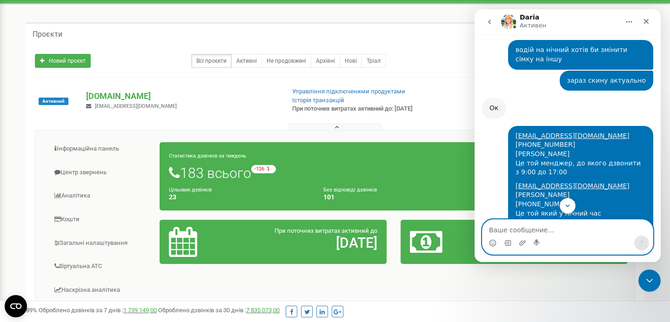
paste textarea "[PHONE_NUMBER]"
type textarea "[PHONE_NUMBER]"
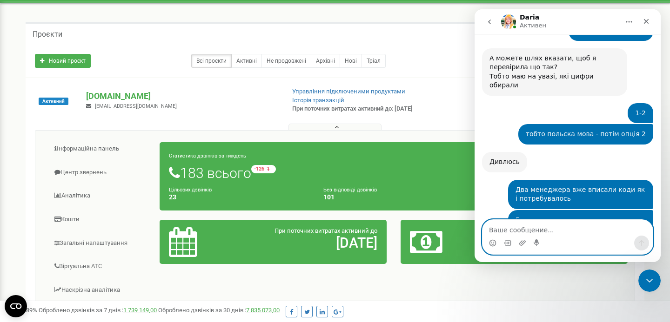
scroll to position [4190, 0]
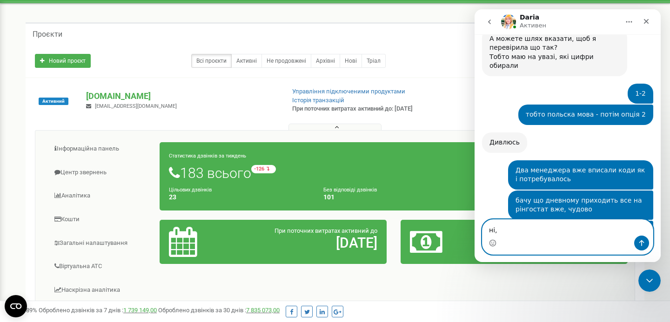
type textarea "ні,"
type textarea "м"
type textarea "можете подзвонити будь ласка мені?)"
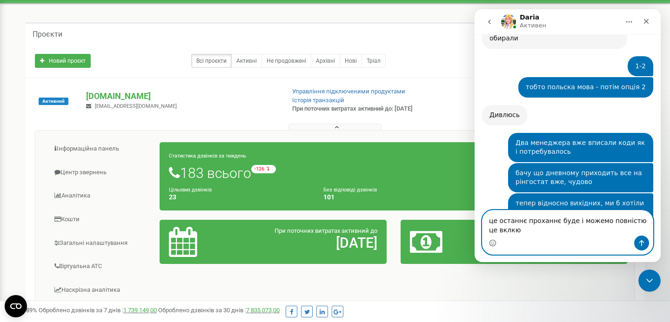
scroll to position [4227, 0]
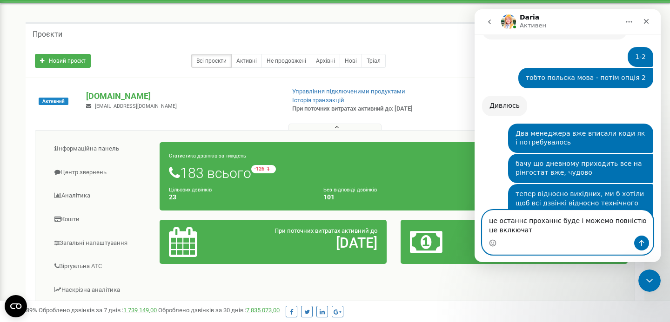
type textarea "це останнє проханнє буде і можемо повністю це вклкючати"
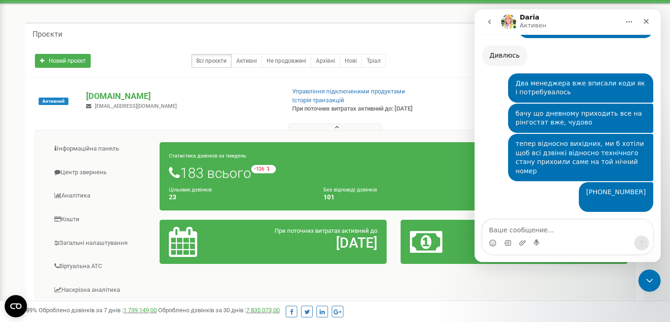
scroll to position [4275, 0]
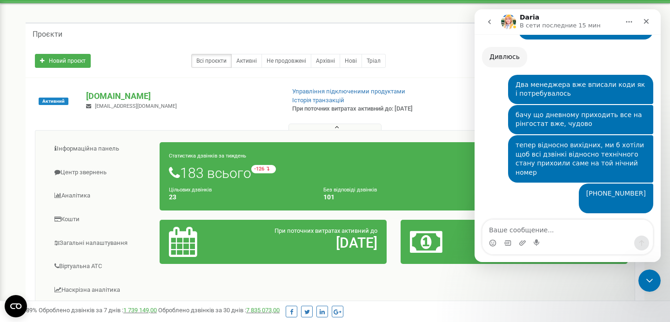
click at [431, 108] on p "При поточних витратах активний до: [DATE]" at bounding box center [362, 109] width 140 height 9
drag, startPoint x: 431, startPoint y: 108, endPoint x: 295, endPoint y: 109, distance: 135.8
click at [295, 109] on p "При поточних витратах активний до: [DATE]" at bounding box center [362, 109] width 140 height 9
click at [578, 306] on div "це останнє проханнє буде і можемо повністю це вклкючати Микола • 3 мин назад" at bounding box center [567, 324] width 171 height 37
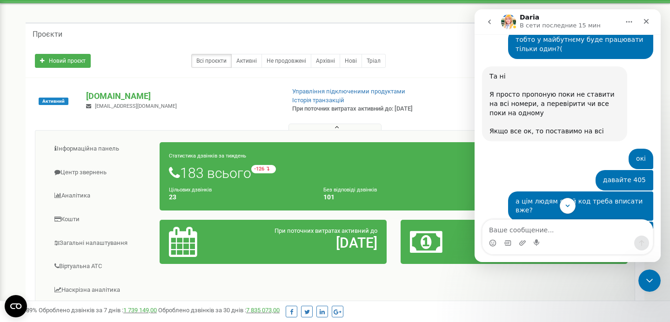
scroll to position [3663, 0]
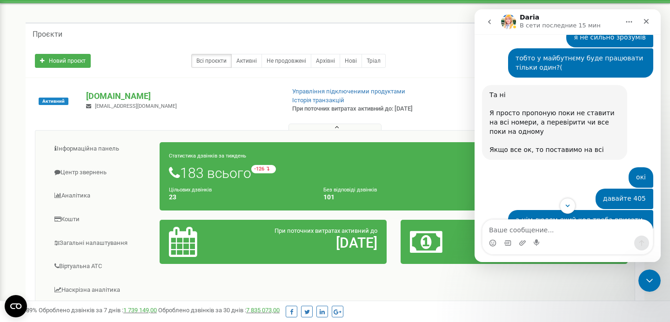
click at [519, 274] on div "Так, можна вже Треба на обох номерах ввести код **21*+48739109331#" at bounding box center [554, 287] width 130 height 27
click at [517, 293] on b "**21*[PHONE_NUMBER]" at bounding box center [545, 296] width 86 height 7
drag, startPoint x: 559, startPoint y: 148, endPoint x: 483, endPoint y: 153, distance: 75.5
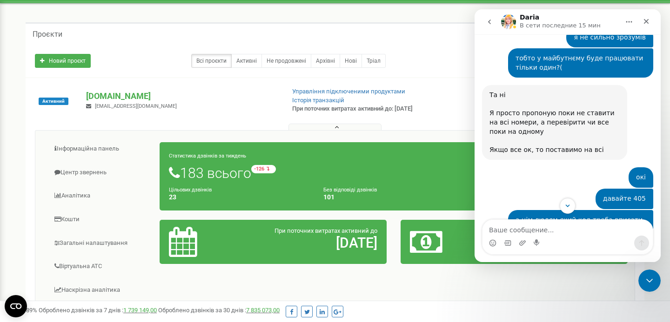
click at [483, 268] on div "Так, можна вже Треба на обох номерах ввести код **21*+48739109331# Daria • 29 м…" at bounding box center [554, 287] width 145 height 39
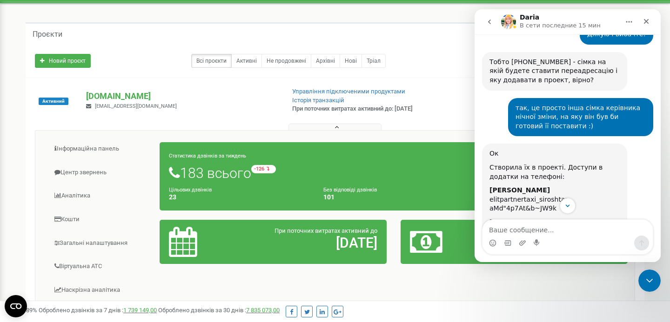
scroll to position [2852, 0]
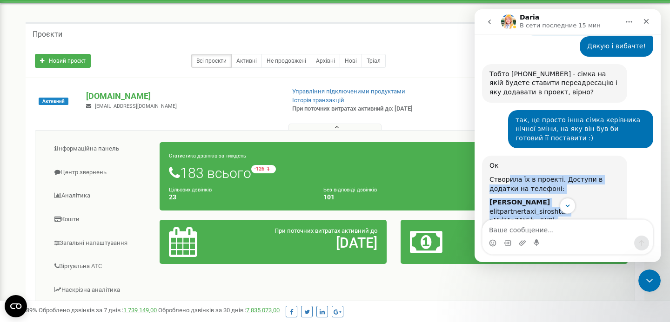
drag, startPoint x: 550, startPoint y: 124, endPoint x: 508, endPoint y: 49, distance: 85.8
click at [508, 161] on div "Ок Створила їх в проекті. Доступи в додатки на телефоні: Stanislav Siroshtan el…" at bounding box center [554, 209] width 130 height 96
click at [560, 230] on div "[PERSON_NAME]" at bounding box center [554, 234] width 130 height 9
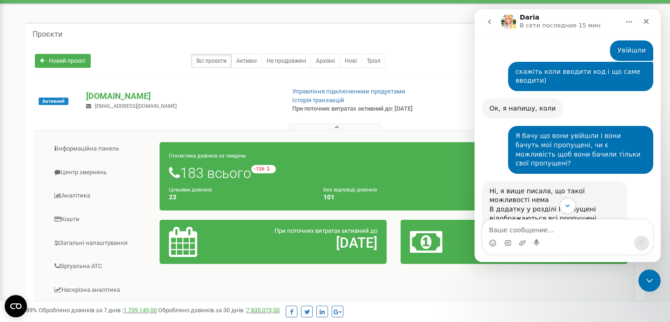
scroll to position [3381, 0]
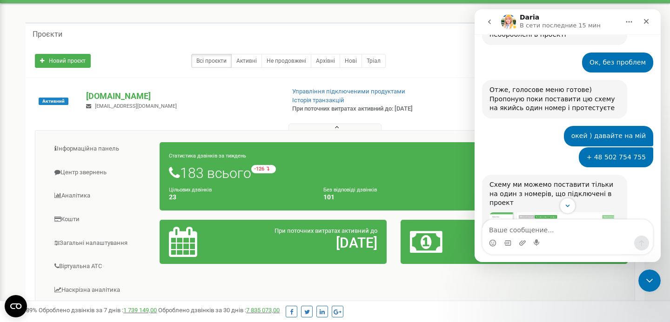
click at [562, 213] on img "Daria говорит…" at bounding box center [551, 239] width 125 height 52
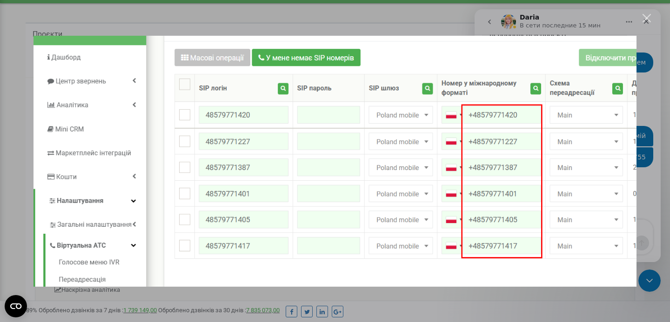
scroll to position [0, 0]
click at [648, 124] on div "Мессенджер Intercom" at bounding box center [335, 161] width 670 height 322
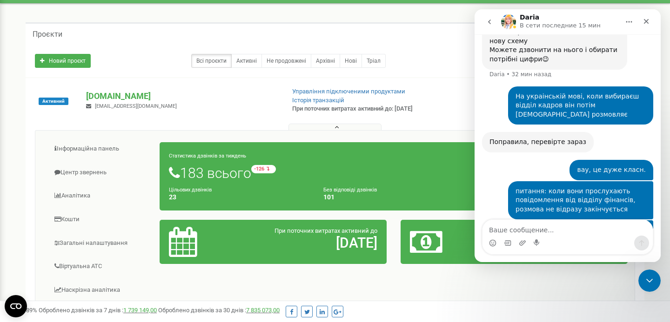
scroll to position [4324, 0]
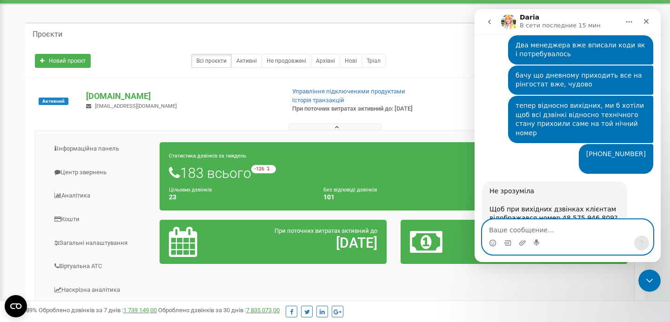
click at [551, 225] on textarea "Ваше сообщение..." at bounding box center [567, 228] width 170 height 16
type textarea "Ми можемо її на всі наші номери включити?"
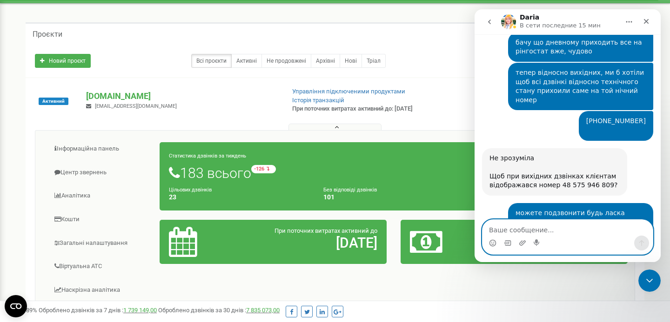
scroll to position [4361, 0]
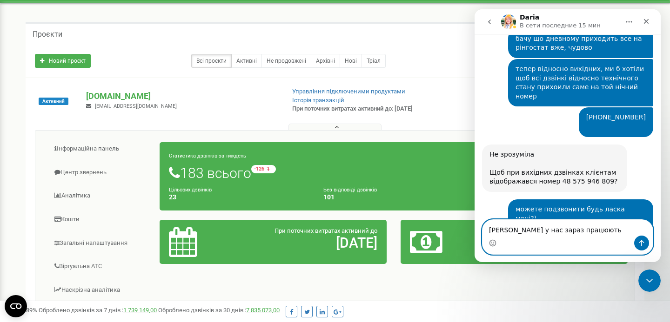
type textarea "[PERSON_NAME] у нас зараз працюють?"
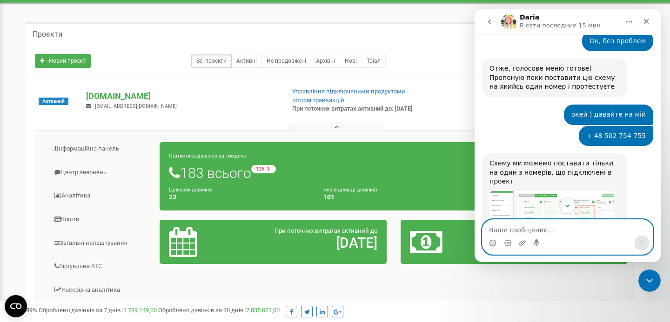
scroll to position [3330, 0]
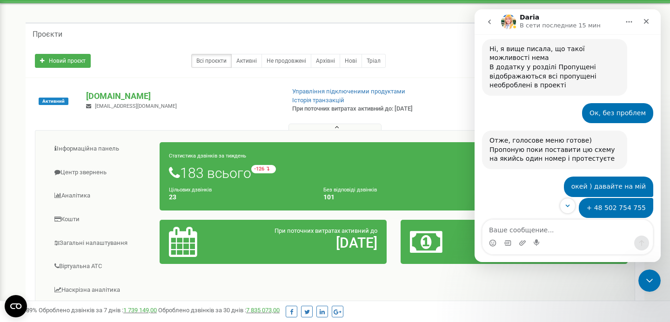
click at [576, 263] on img "Daria говорит…" at bounding box center [551, 289] width 125 height 52
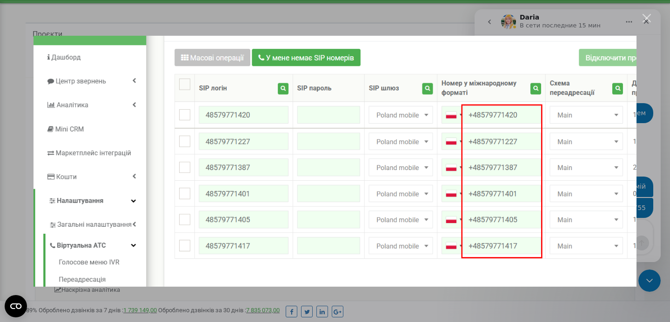
scroll to position [0, 0]
click at [648, 181] on div "Мессенджер Intercom" at bounding box center [335, 161] width 670 height 322
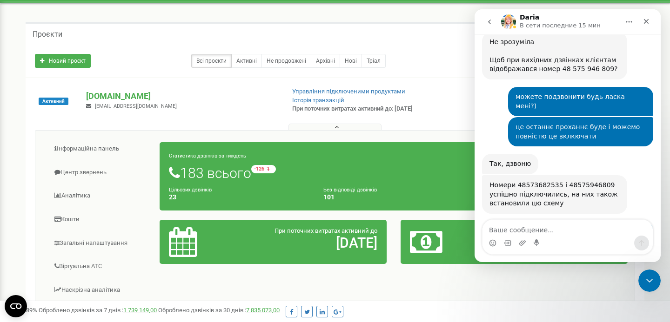
scroll to position [4474, 0]
click at [534, 229] on textarea "Ваше сообщение..." at bounding box center [567, 228] width 170 height 16
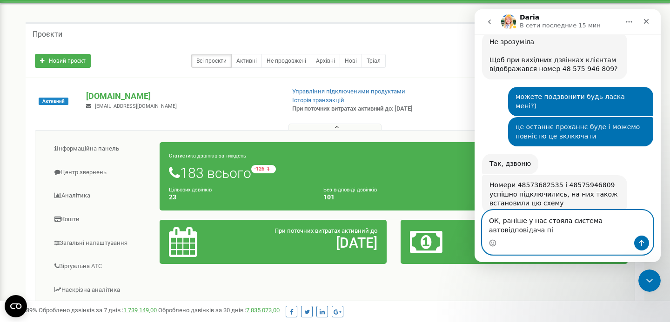
scroll to position [4483, 0]
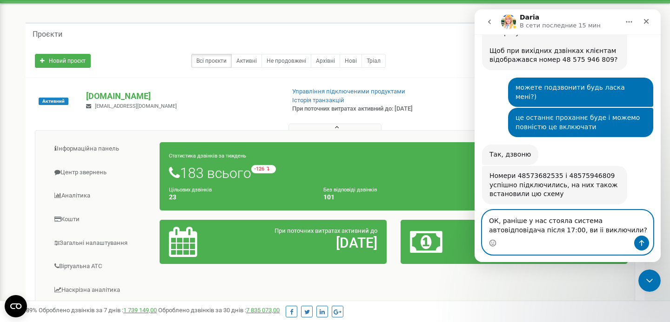
type textarea "ОК, раніше у нас стояла система автовідповідача після 17:00, ви іі виключили?)"
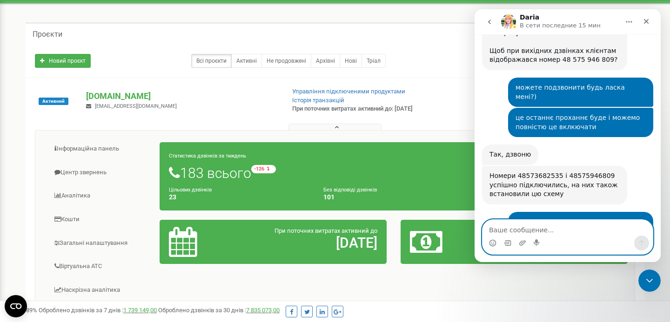
scroll to position [4520, 0]
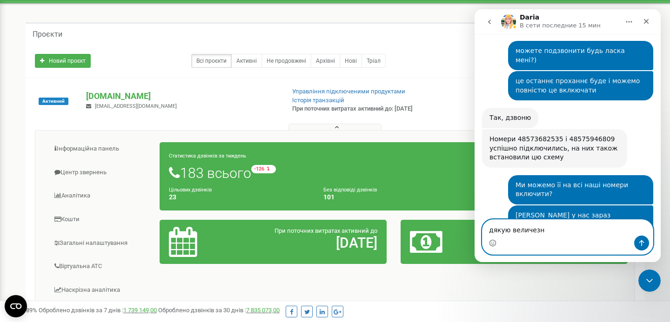
type textarea "дякую величезне"
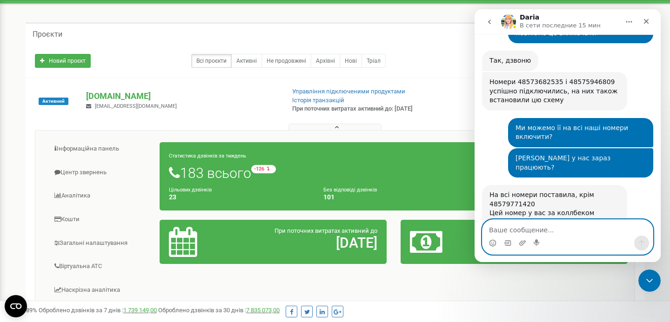
scroll to position [4578, 0]
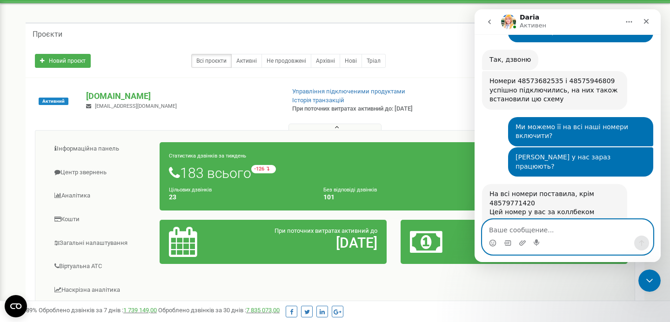
type textarea "і"
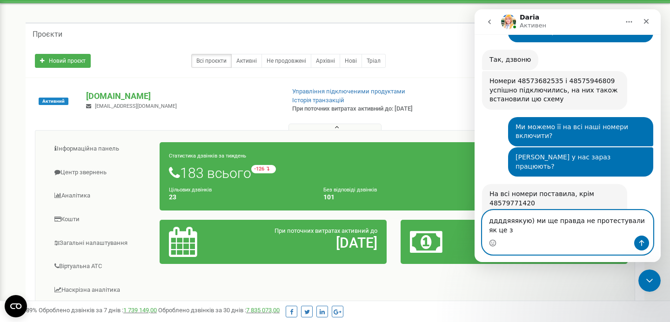
scroll to position [4587, 0]
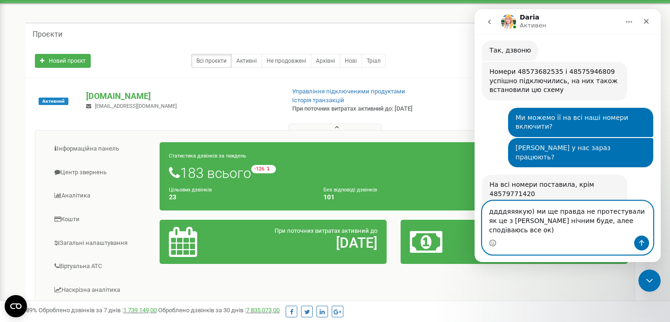
type textarea "ддддяяякую) ми ще правда не протестували як це з [PERSON_NAME] нічним буде, але…"
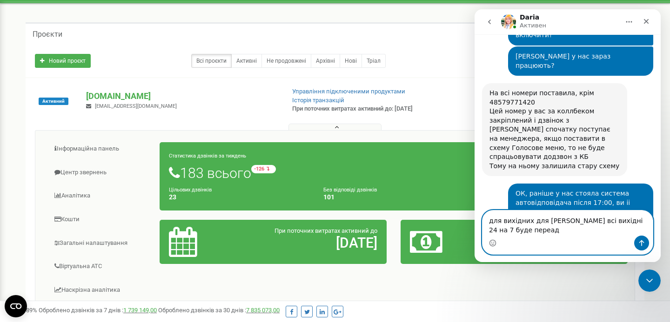
scroll to position [4688, 0]
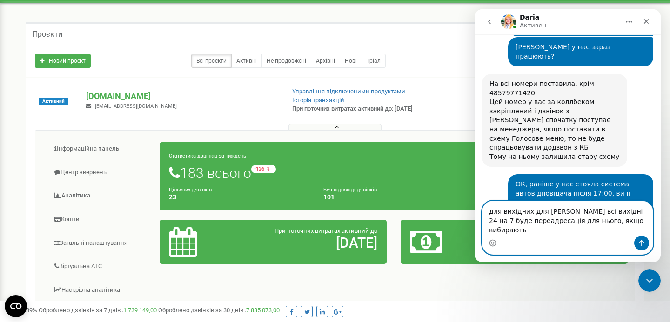
type textarea "для вихідних для [PERSON_NAME] всі вихідні 24 на 7 буде переадресація для нього…"
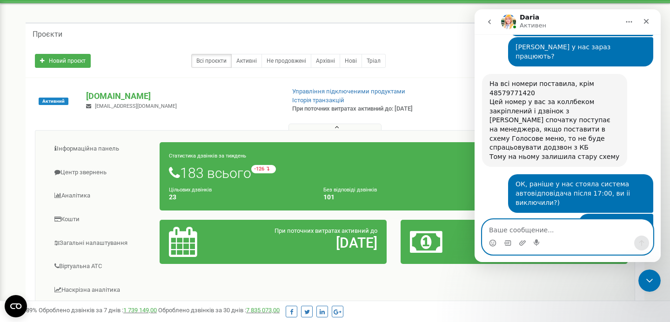
scroll to position [4725, 0]
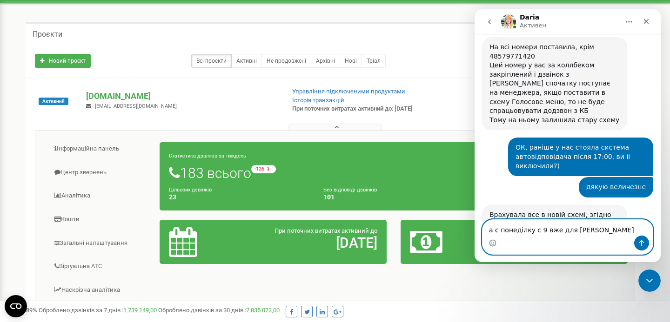
type textarea "а с понеділку с 9 вже для [PERSON_NAME] )"
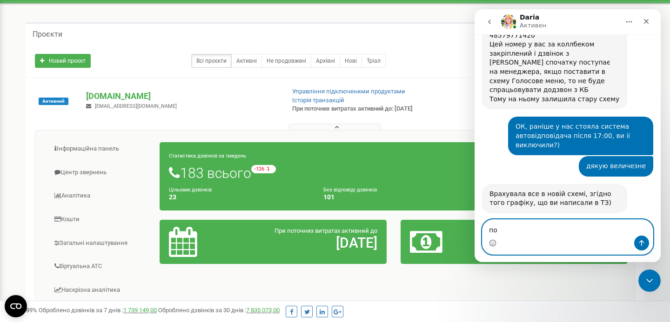
type textarea "п"
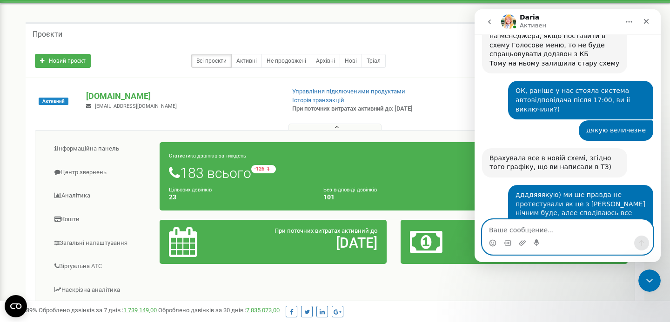
scroll to position [4801, 0]
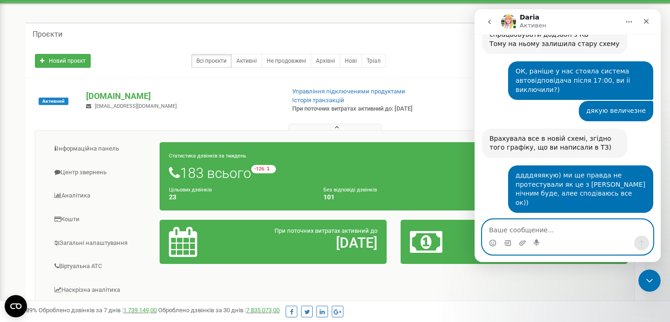
type textarea "в"
type textarea "я"
type textarea "і"
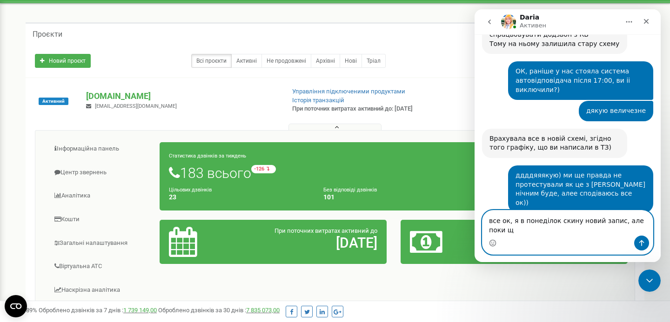
scroll to position [4810, 0]
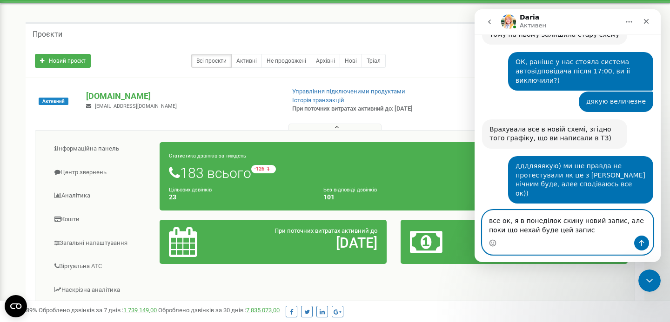
type textarea "все ок, я в понеділок скину новий запис, але поки що нехай буде цей запис )"
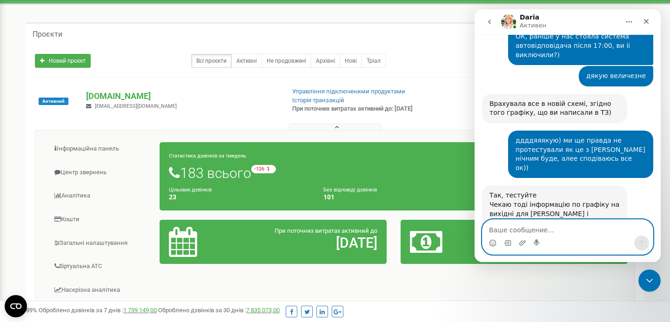
scroll to position [4838, 0]
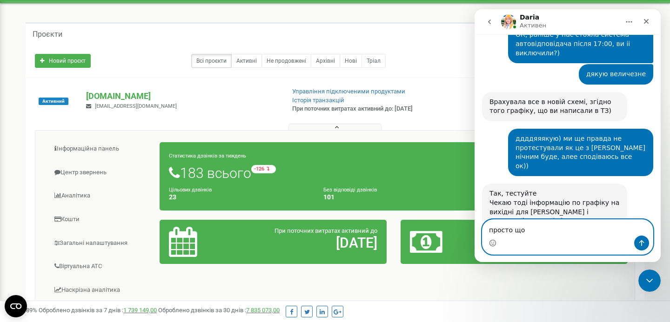
type textarea "просто щоб"
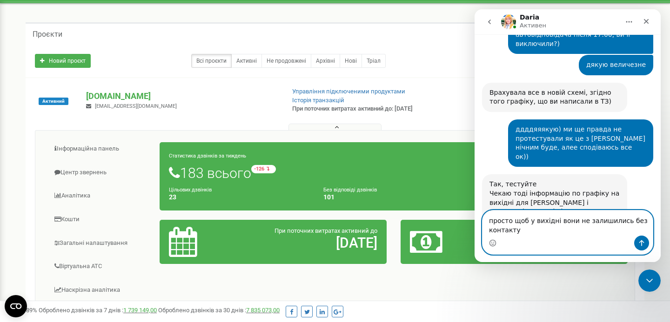
type textarea "просто щоб у вихідні вони не залишились без контакту)"
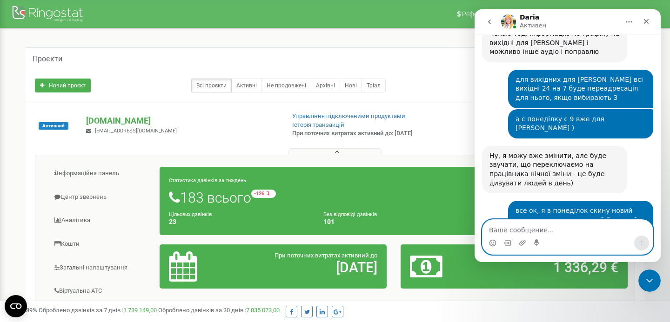
scroll to position [5009, 0]
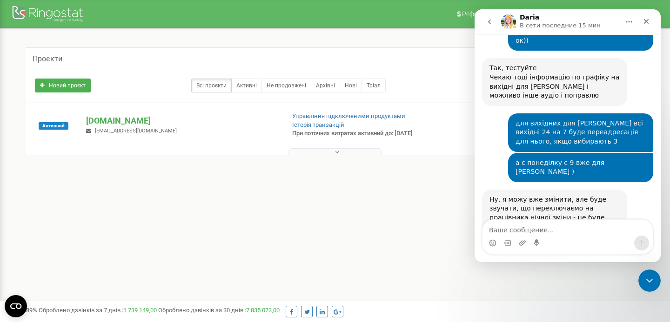
scroll to position [4990, 0]
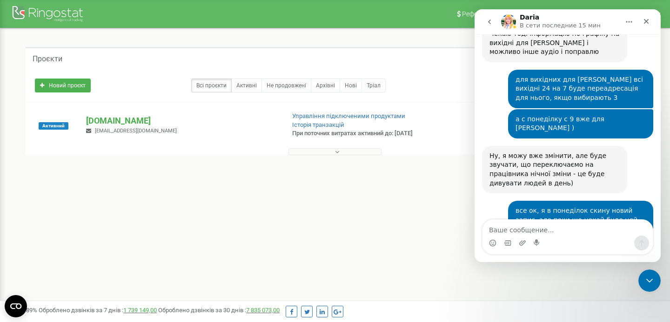
type textarea "s"
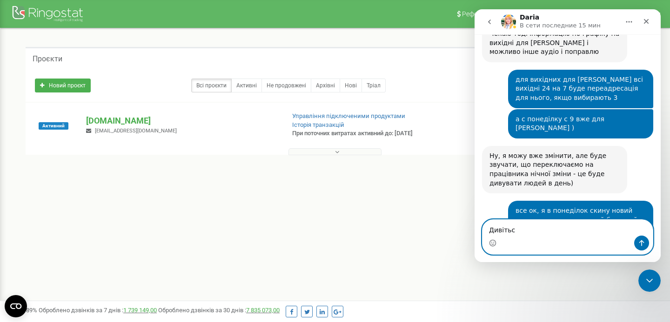
click at [526, 228] on textarea "Дивітьс" at bounding box center [567, 228] width 170 height 16
type textarea "[PERSON_NAME], тут таке проблема"
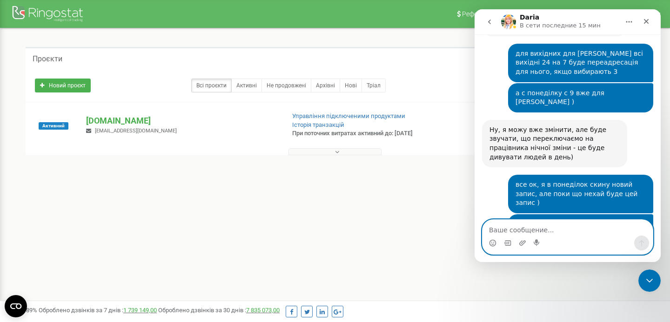
scroll to position [5017, 0]
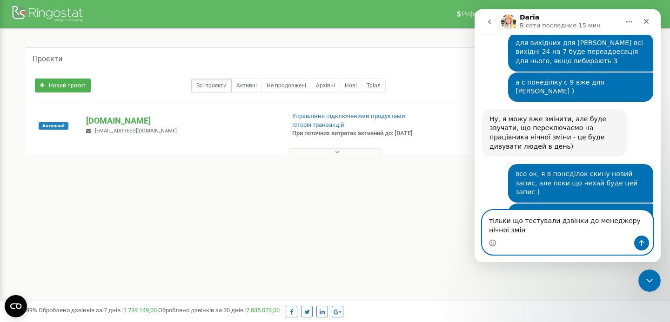
type textarea "тільки що тестували дзвінки до менеджеру нічноі зміни"
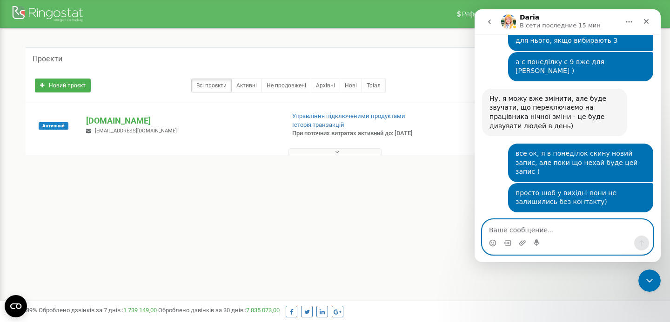
scroll to position [5048, 0]
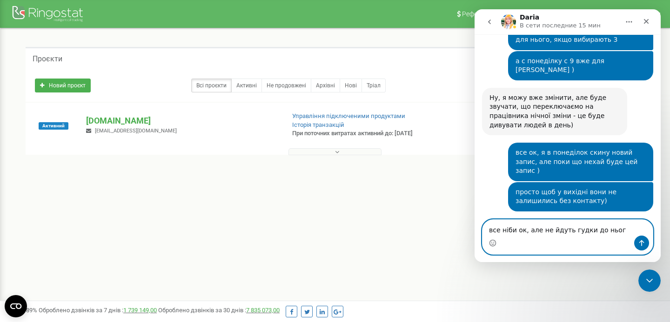
type textarea "все ніби ок, але не йдуть гудки до нього"
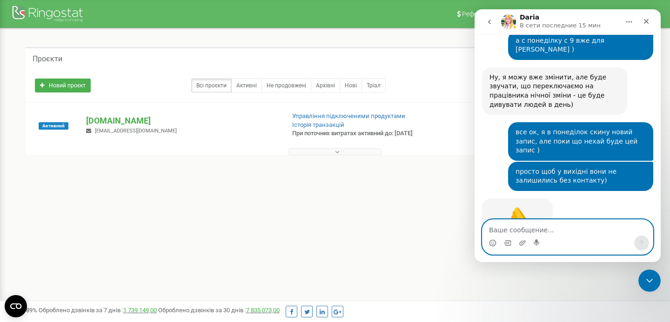
scroll to position [5069, 0]
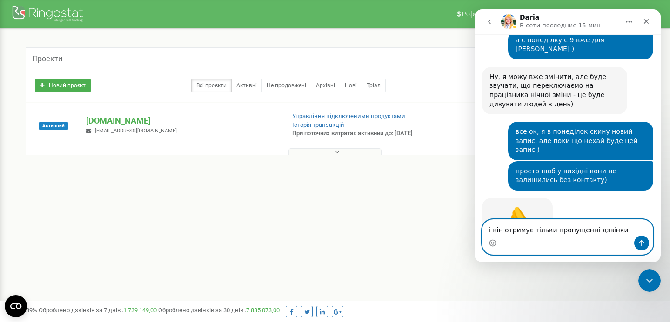
type textarea "і він отримує тільки пропущенні дзвінки"
